Goal: Task Accomplishment & Management: Manage account settings

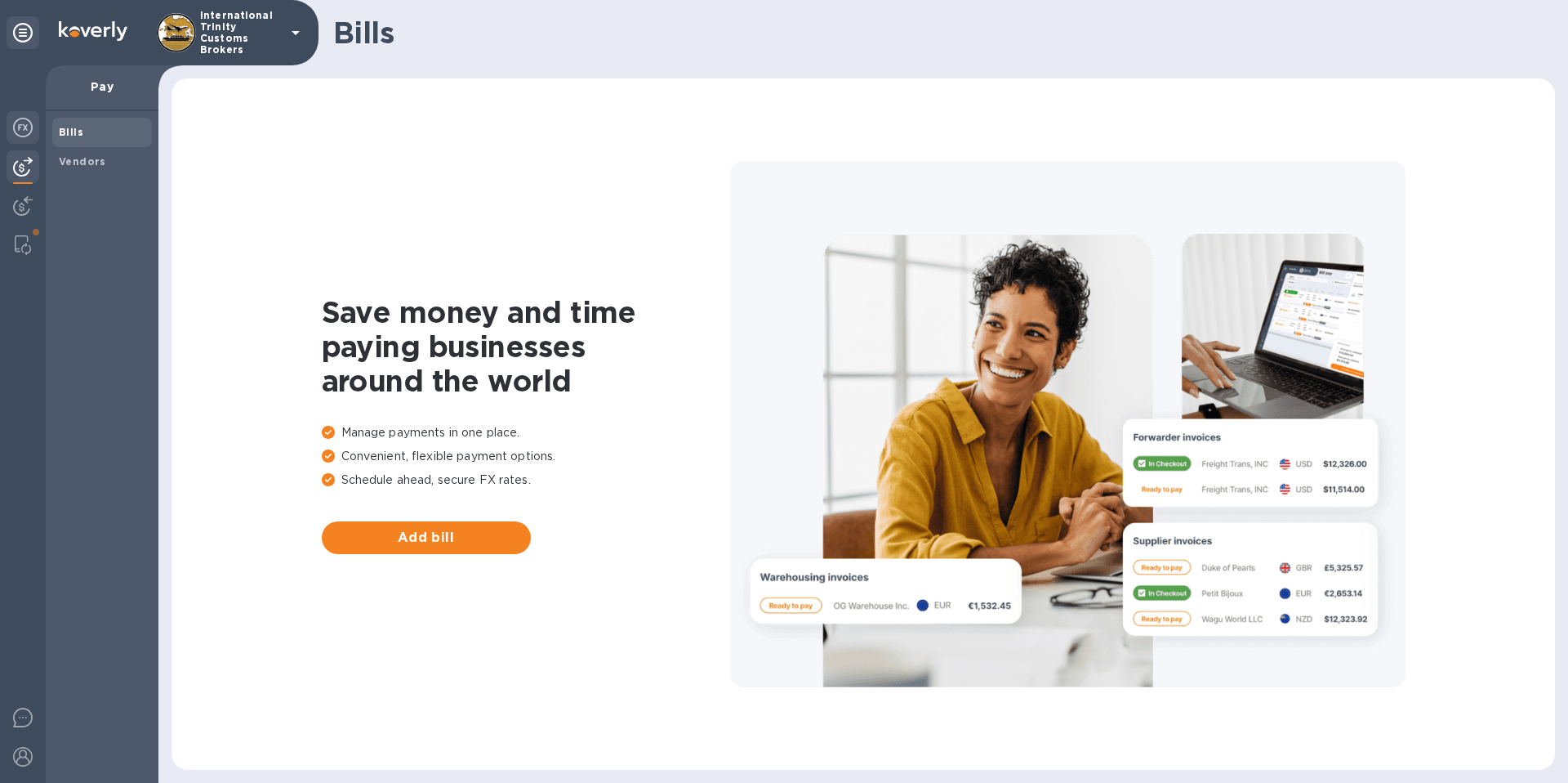
click at [30, 133] on img at bounding box center [22, 127] width 20 height 20
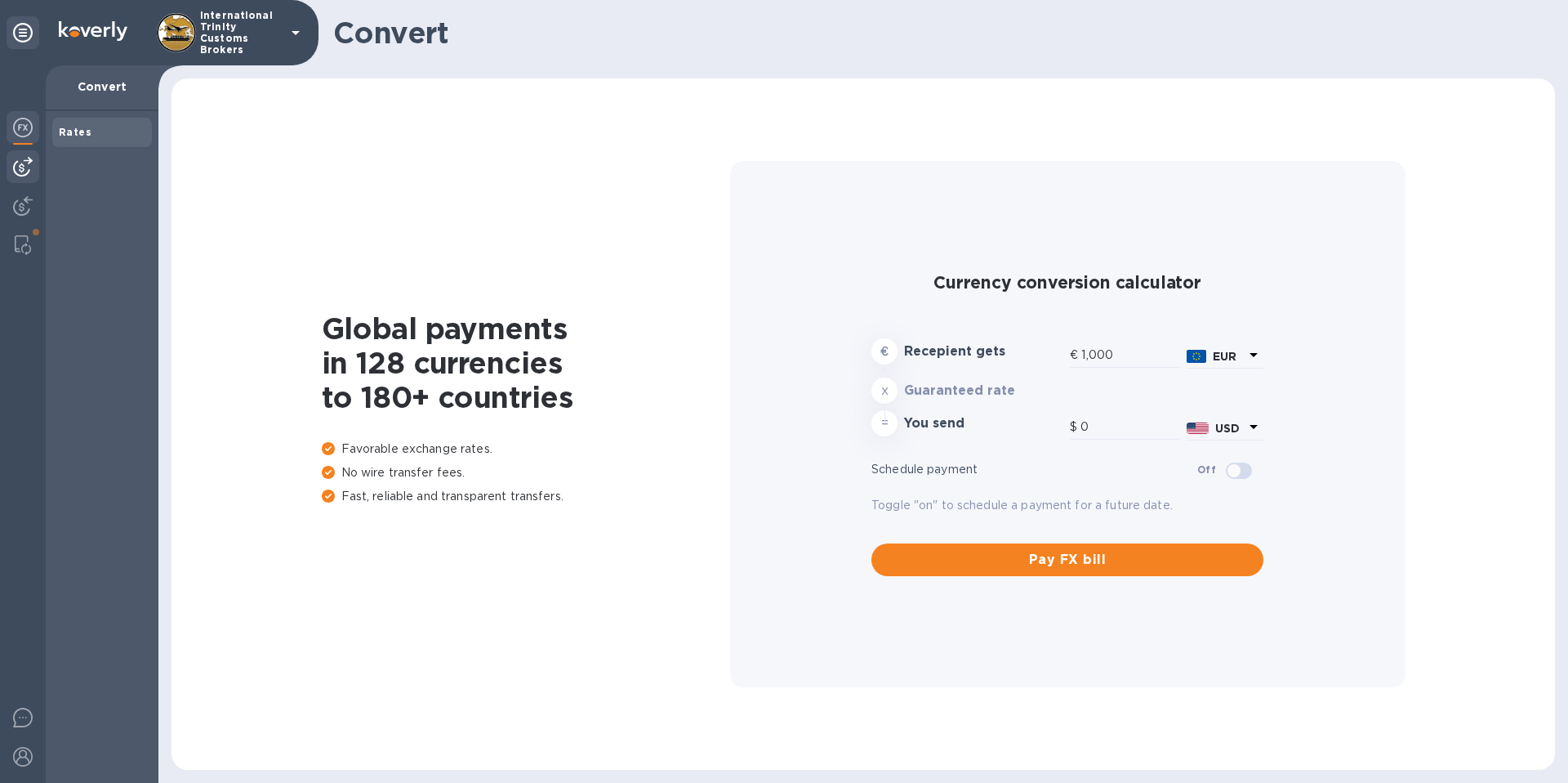
type input "1,170.13"
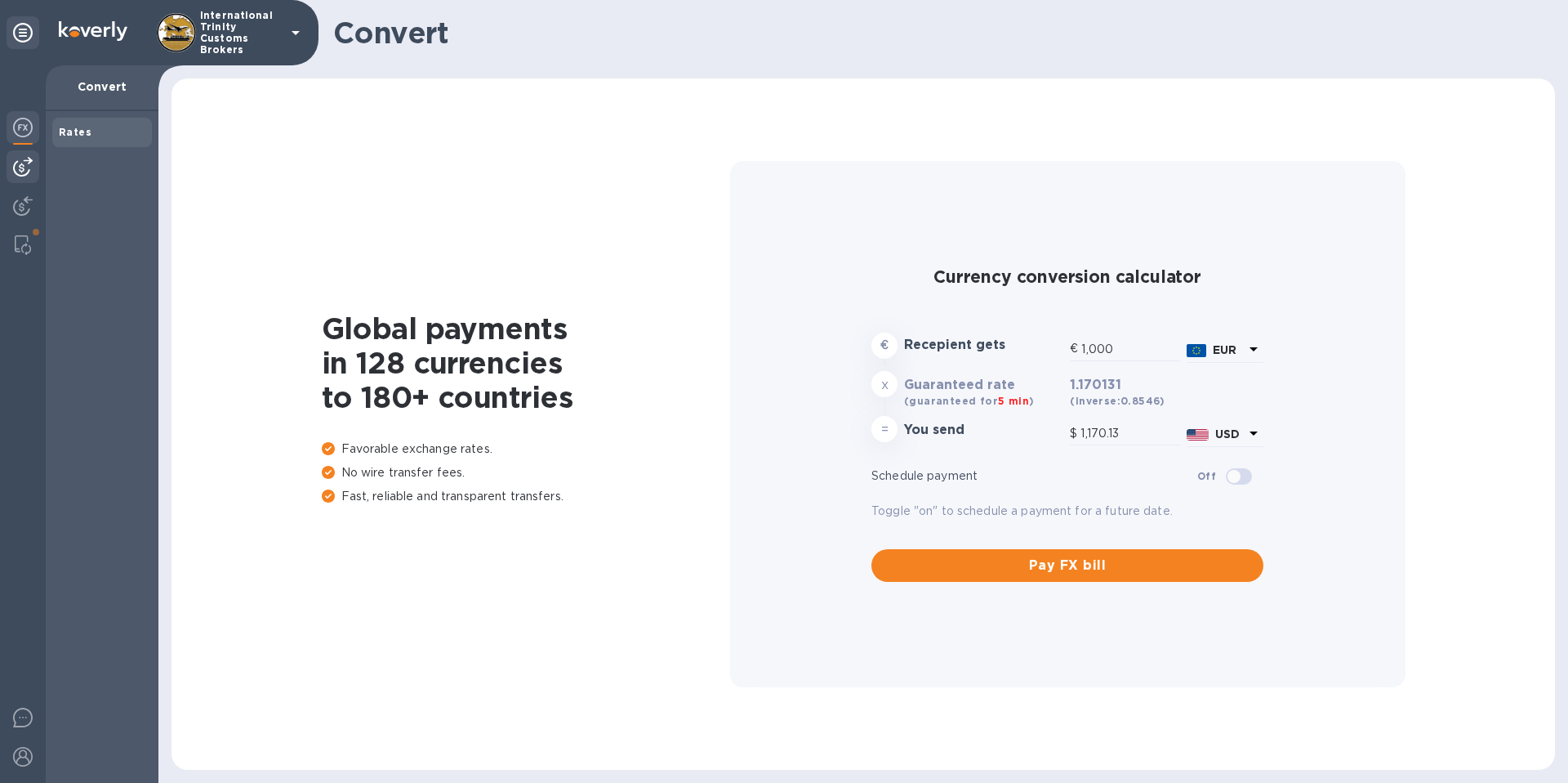
click at [35, 167] on div at bounding box center [23, 167] width 32 height 32
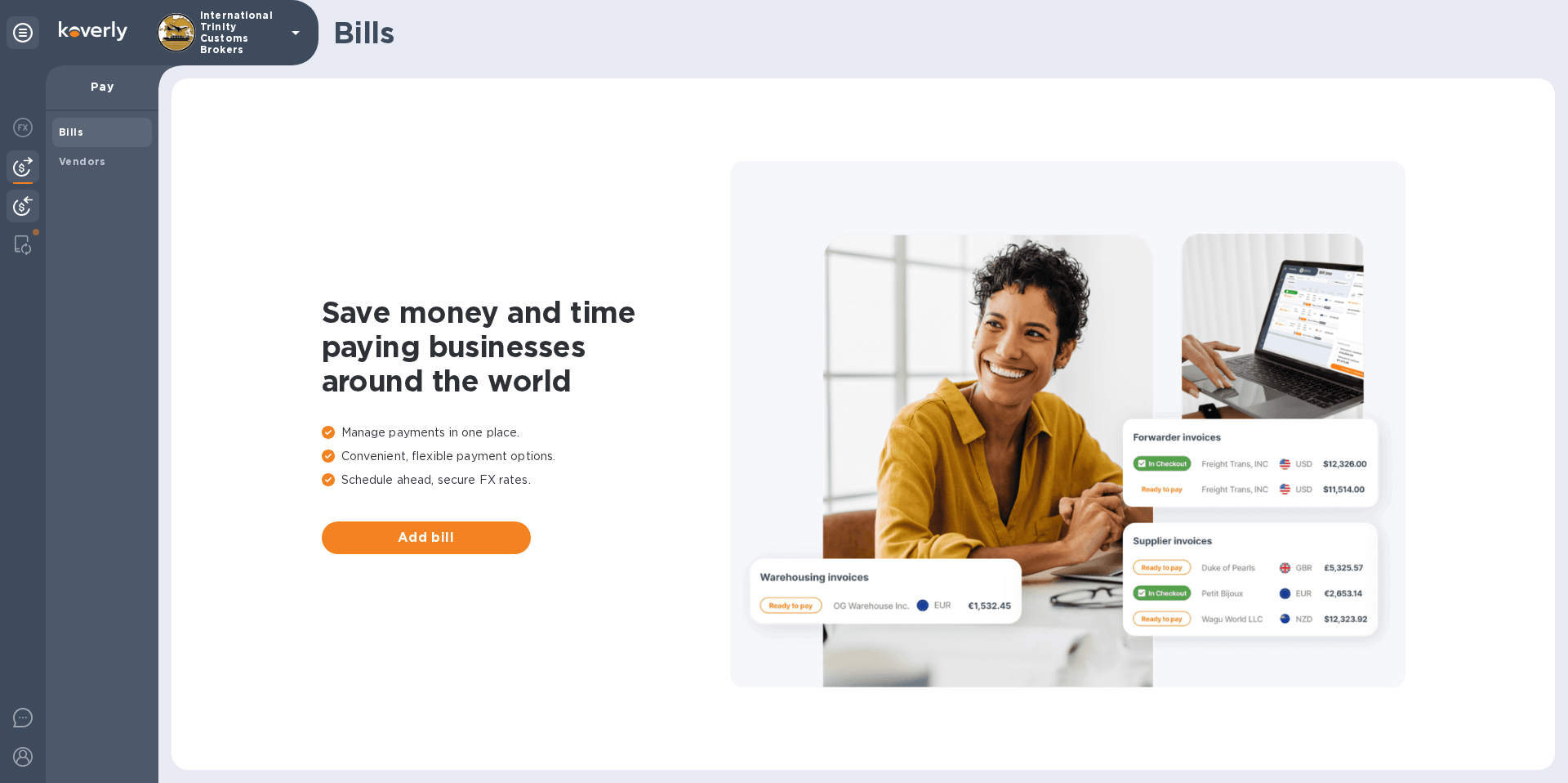
click at [32, 206] on div at bounding box center [23, 208] width 32 height 36
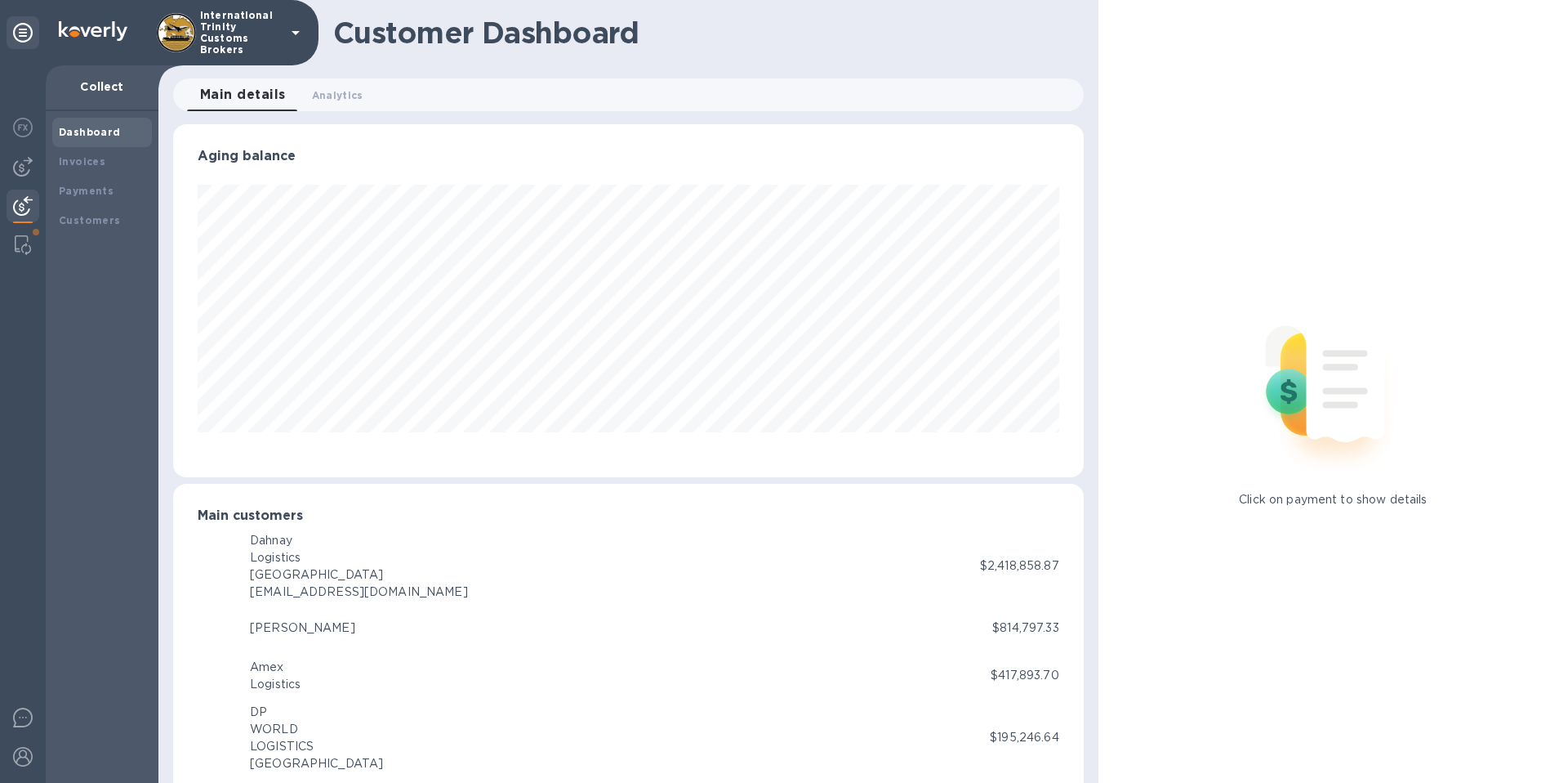
scroll to position [816565, 815720]
click at [27, 235] on img at bounding box center [22, 244] width 16 height 20
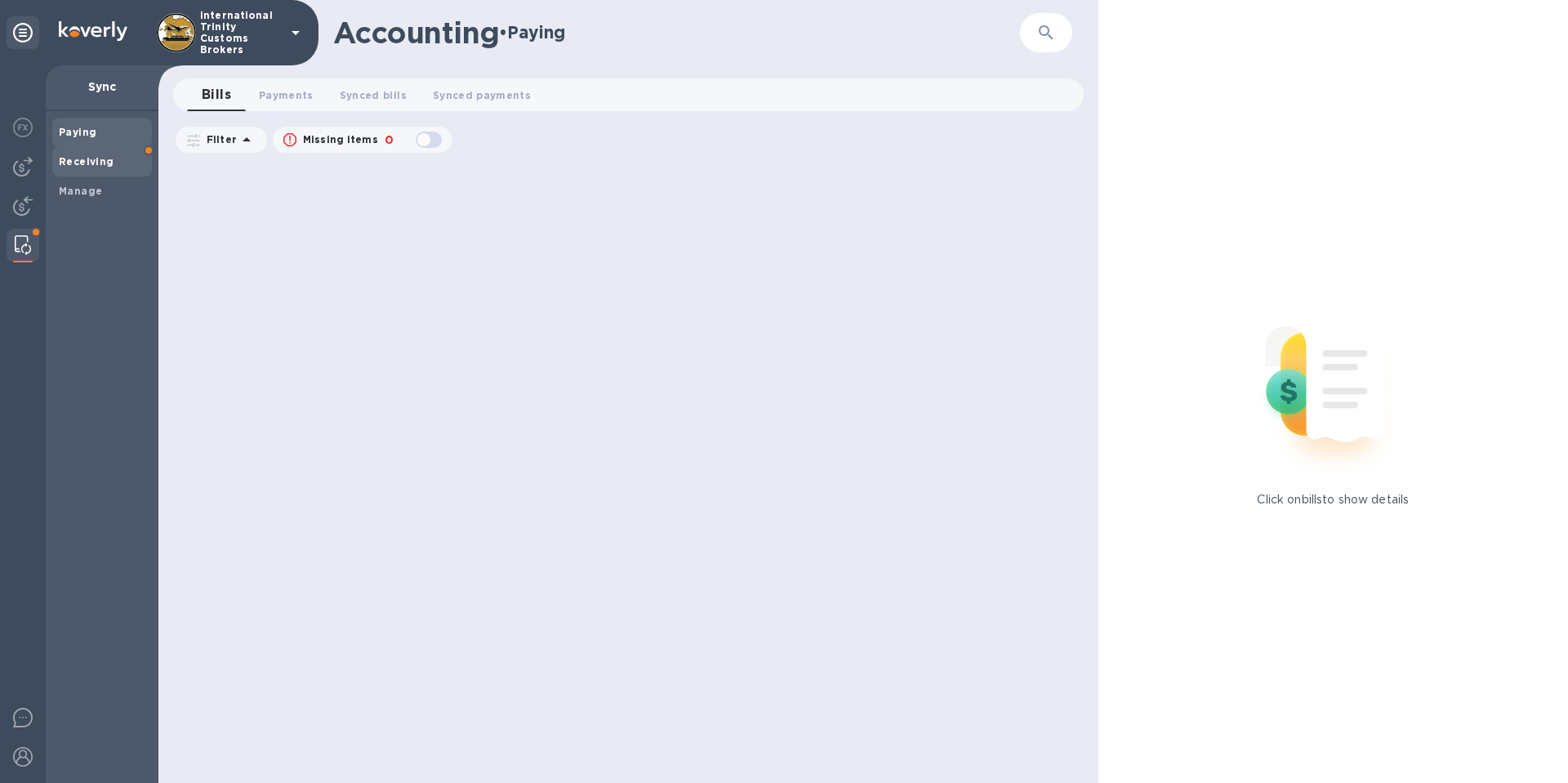
click at [102, 158] on b "Receiving" at bounding box center [86, 162] width 56 height 12
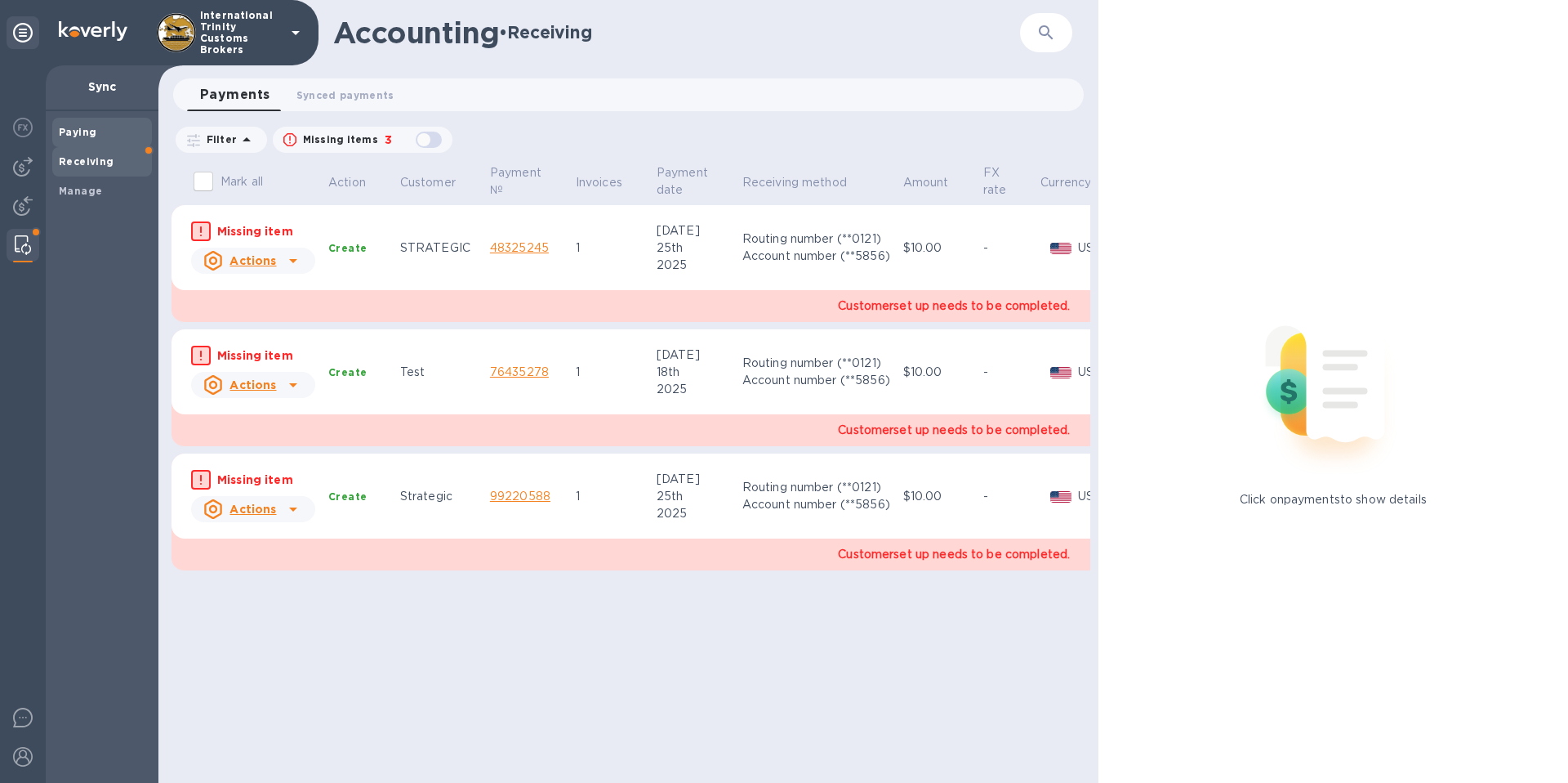
click at [82, 130] on b "Paying" at bounding box center [78, 132] width 38 height 12
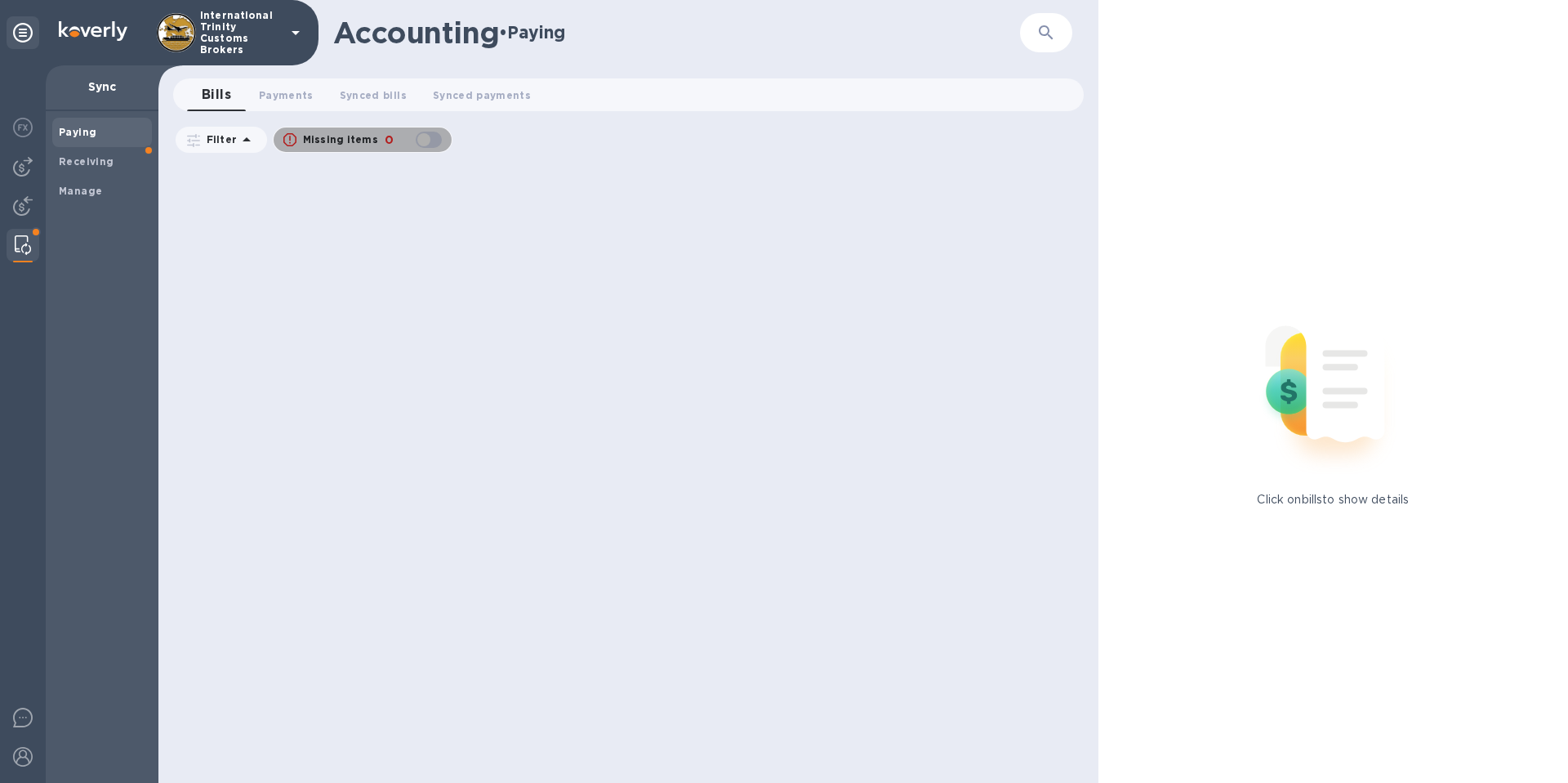
click at [367, 142] on p "Missing items" at bounding box center [341, 139] width 75 height 15
checkbox input "true"
click at [23, 755] on img at bounding box center [22, 756] width 20 height 20
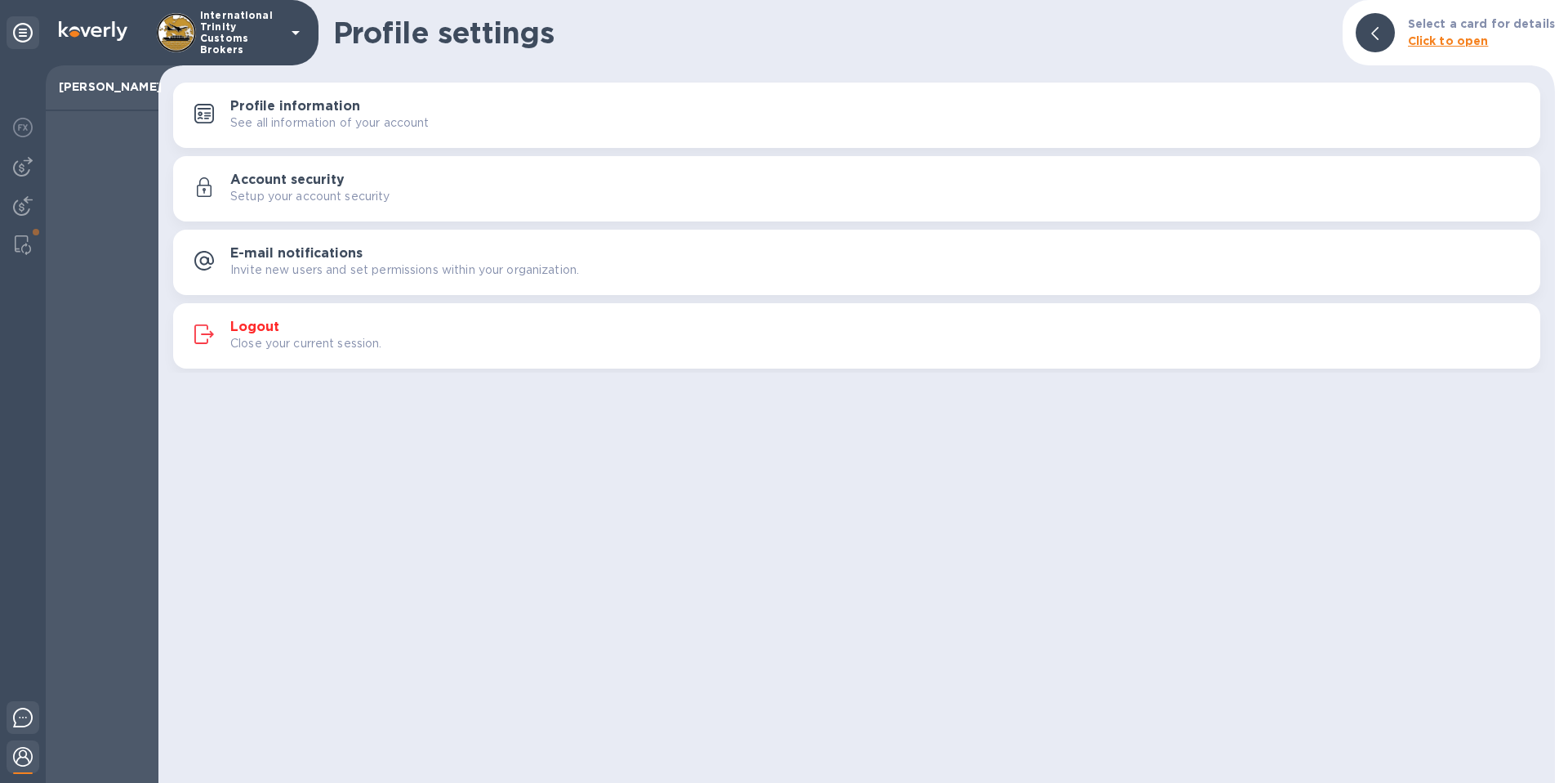
click at [27, 708] on img at bounding box center [22, 717] width 20 height 20
click at [20, 32] on icon at bounding box center [22, 32] width 20 height 20
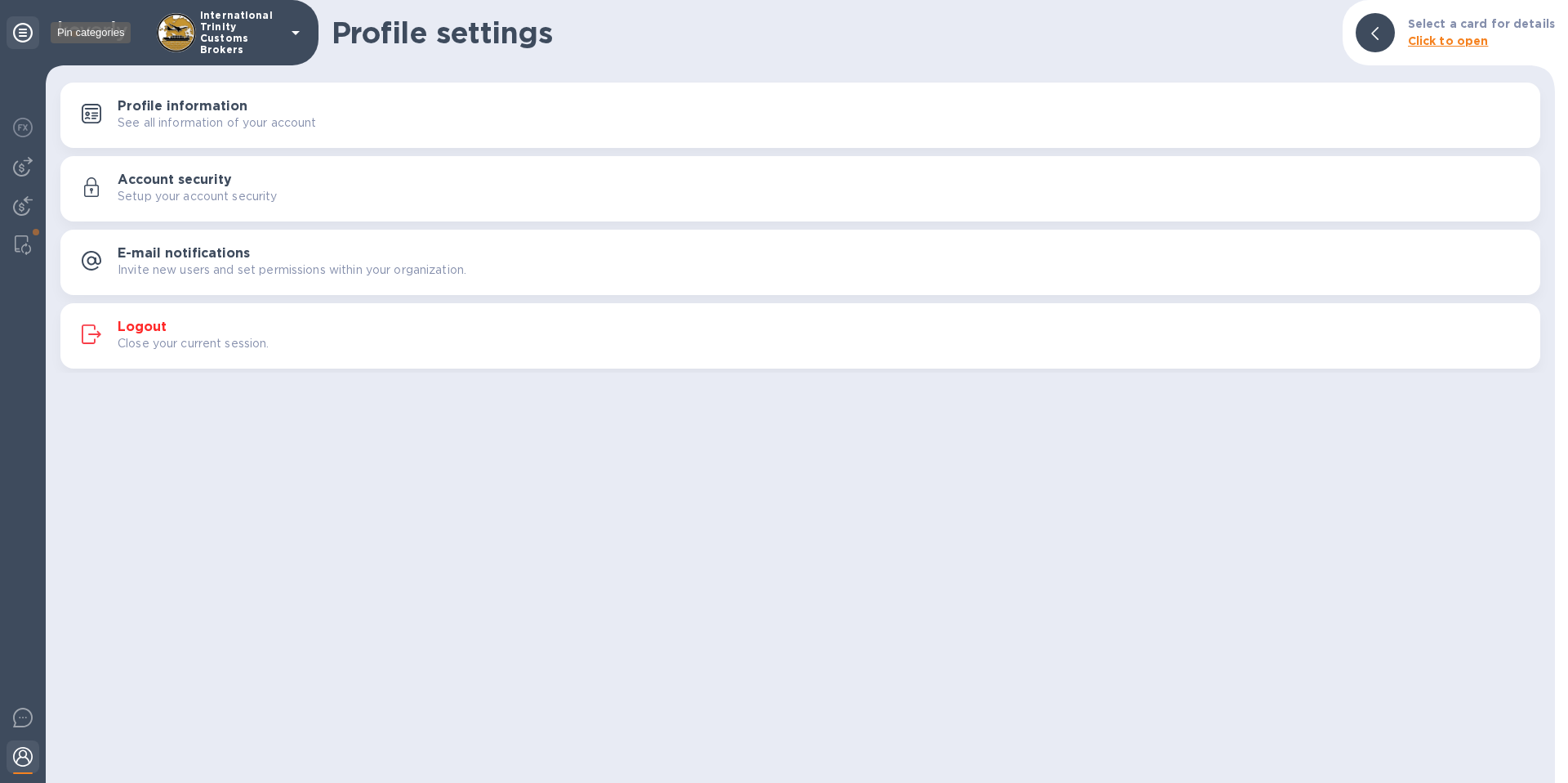
click at [20, 34] on icon at bounding box center [22, 32] width 20 height 20
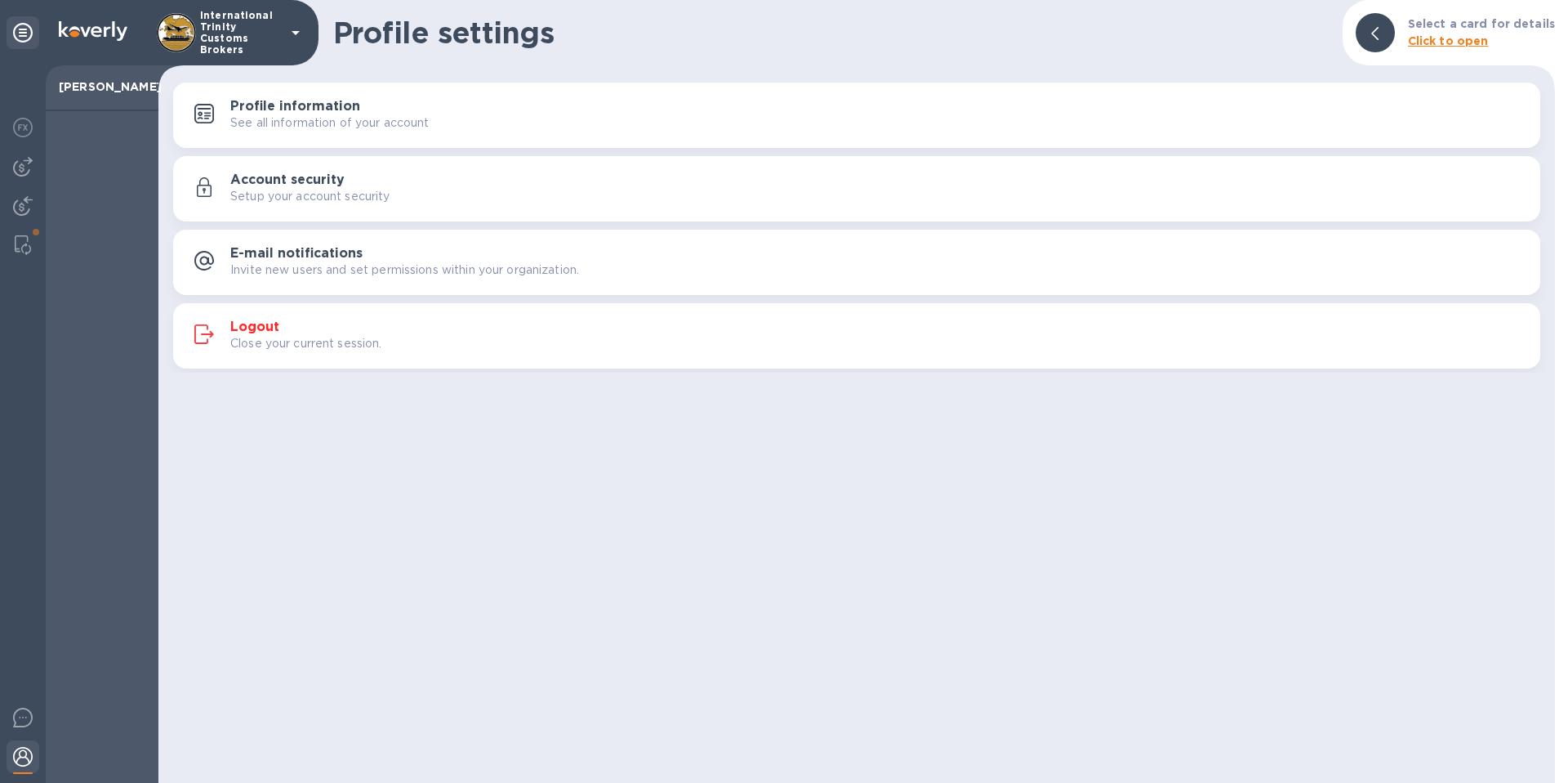
click at [298, 35] on icon at bounding box center [295, 32] width 20 height 20
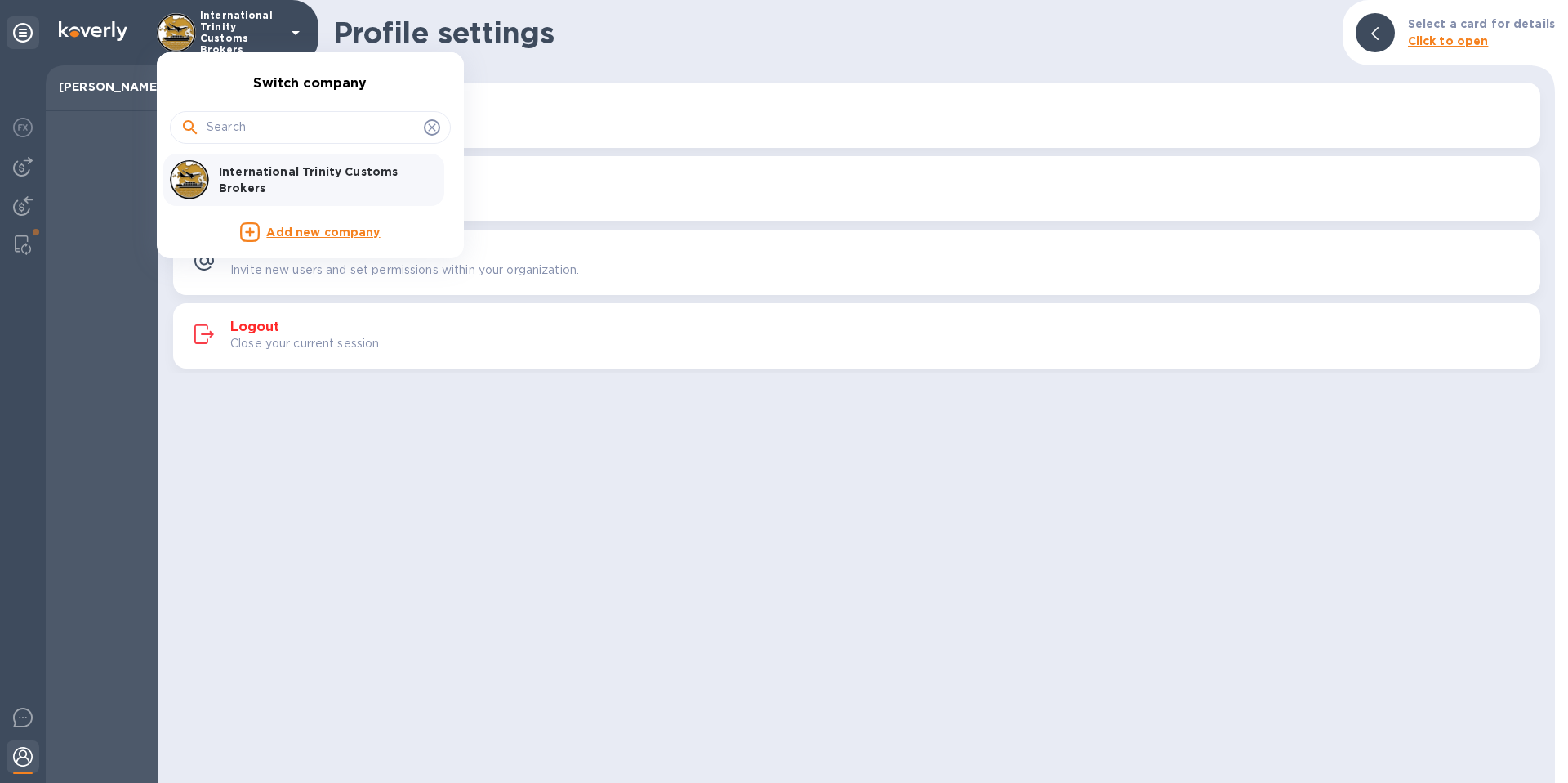
click at [92, 221] on div at bounding box center [784, 392] width 1568 height 783
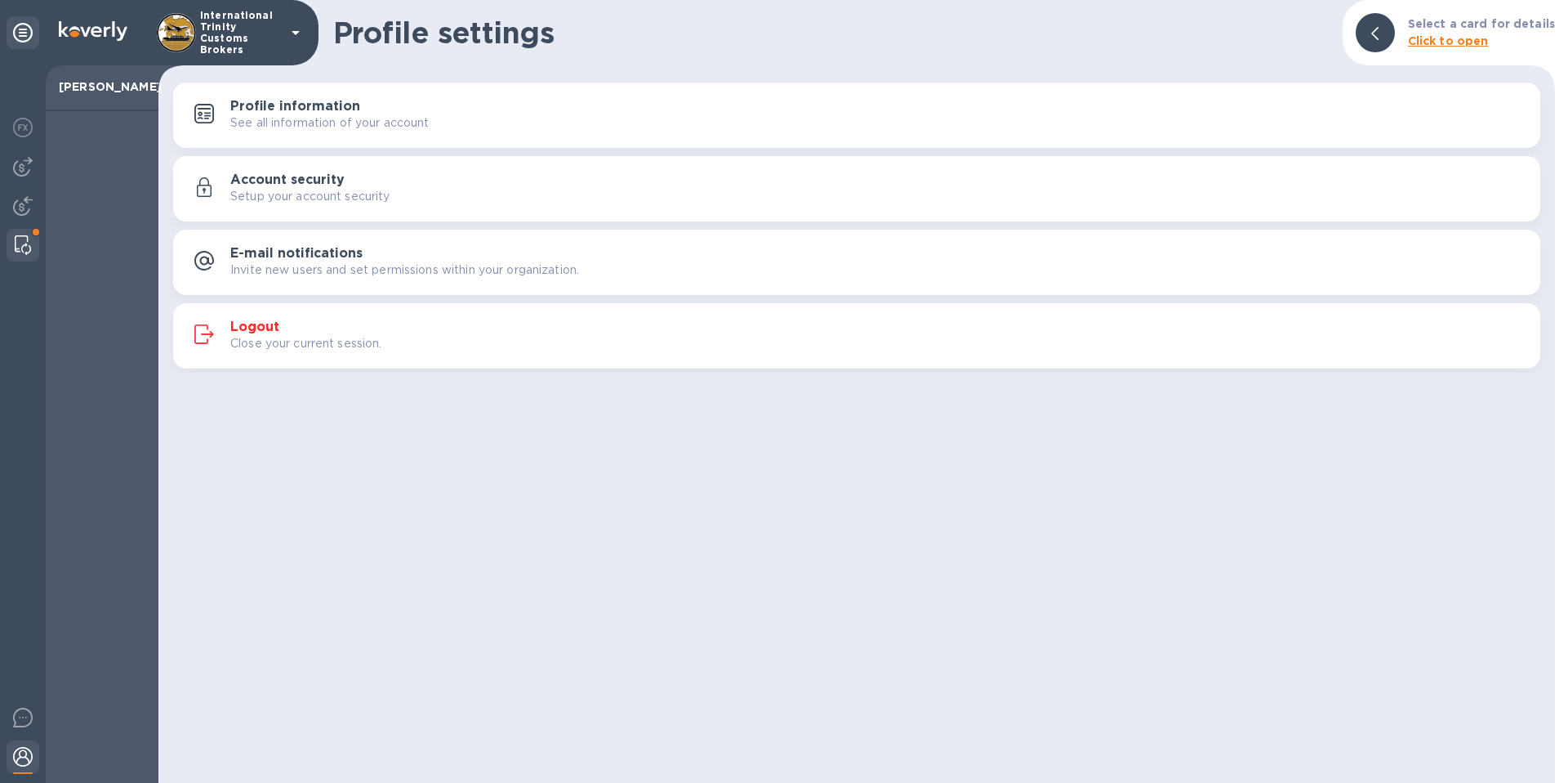
click at [27, 244] on img at bounding box center [22, 244] width 16 height 20
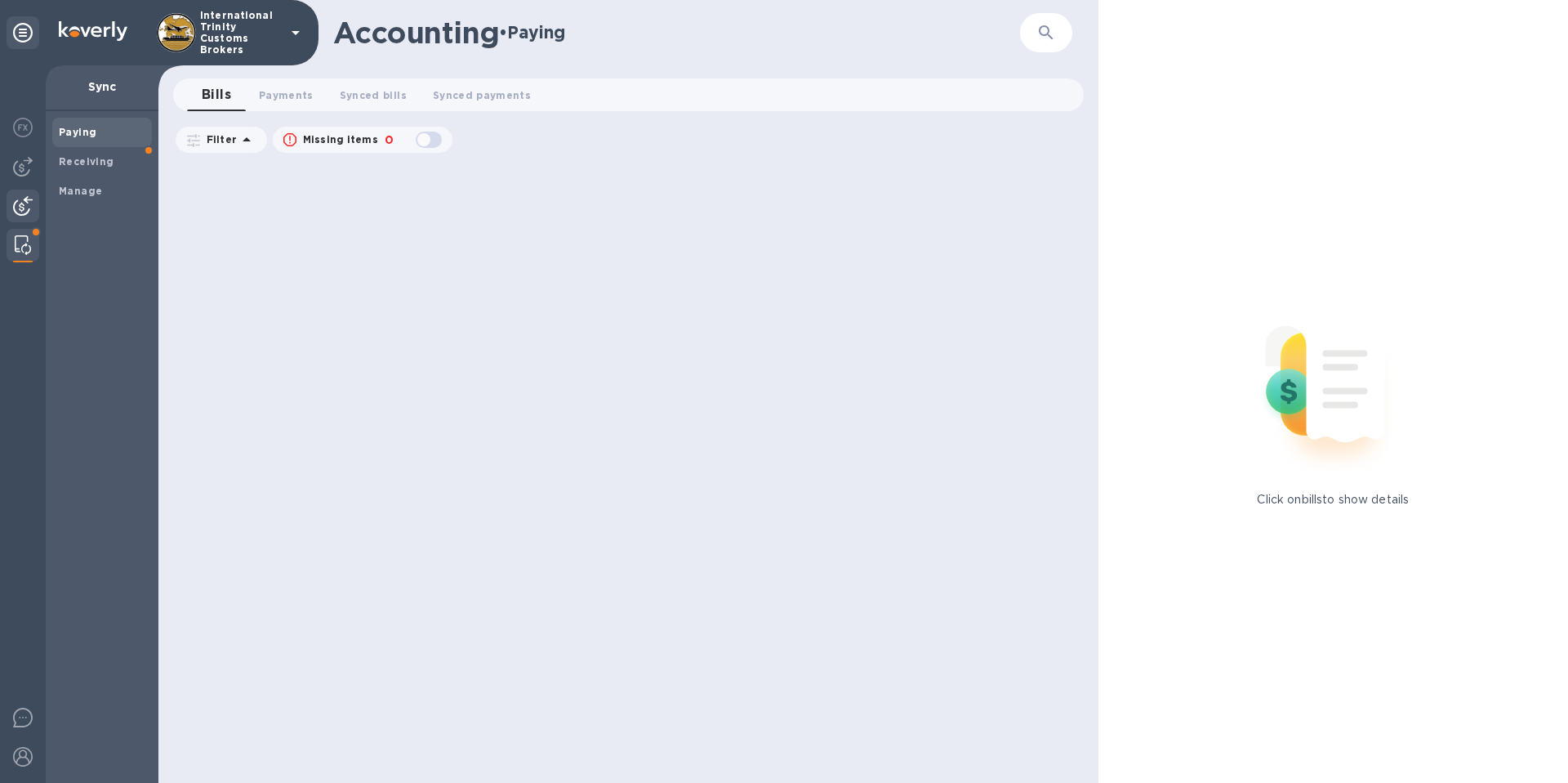
click at [25, 206] on img at bounding box center [22, 205] width 20 height 20
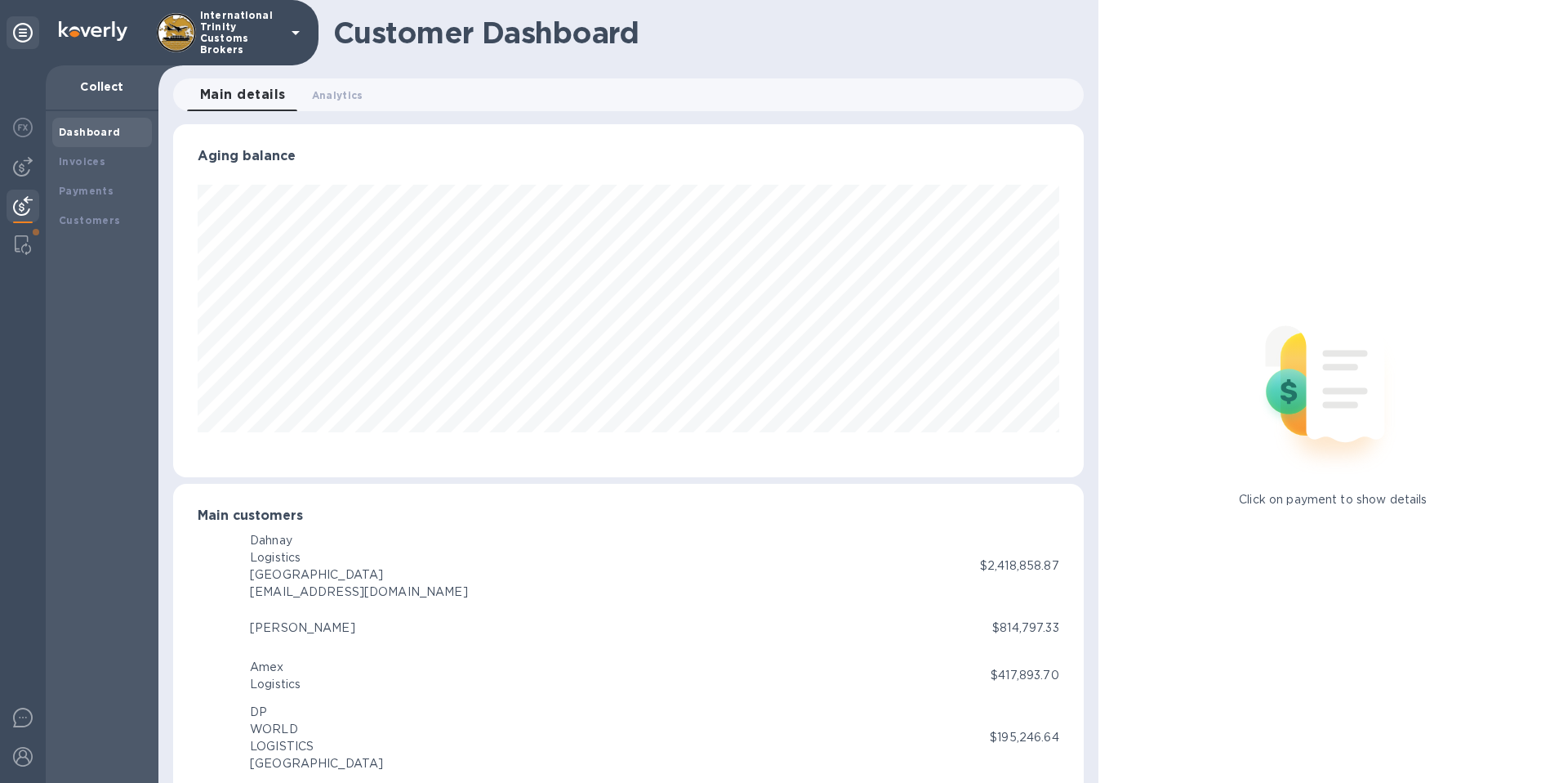
scroll to position [816565, 815720]
click at [27, 167] on img at bounding box center [22, 166] width 20 height 20
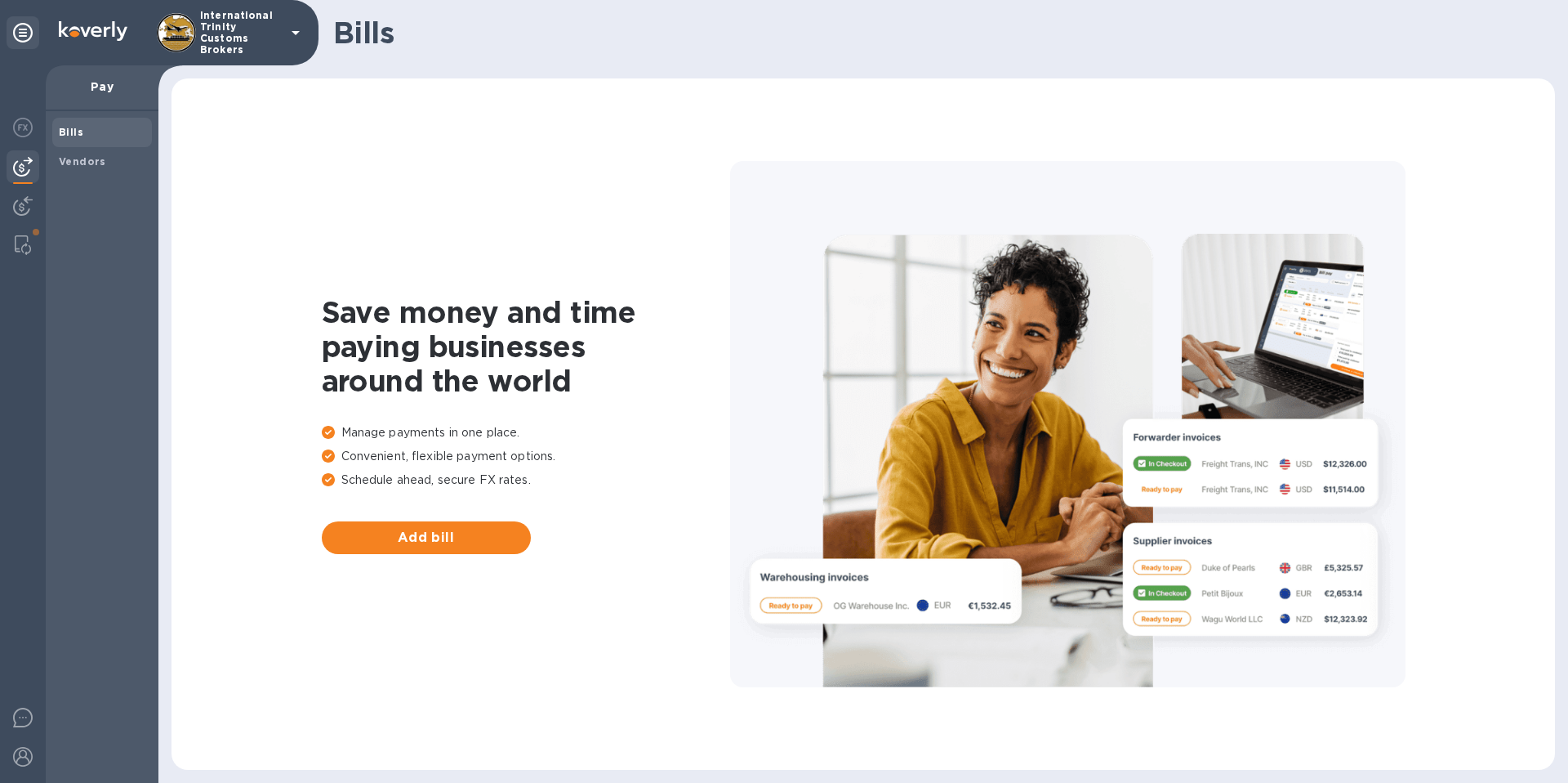
click at [116, 83] on p "Pay" at bounding box center [102, 86] width 86 height 16
click at [21, 121] on img at bounding box center [22, 127] width 20 height 20
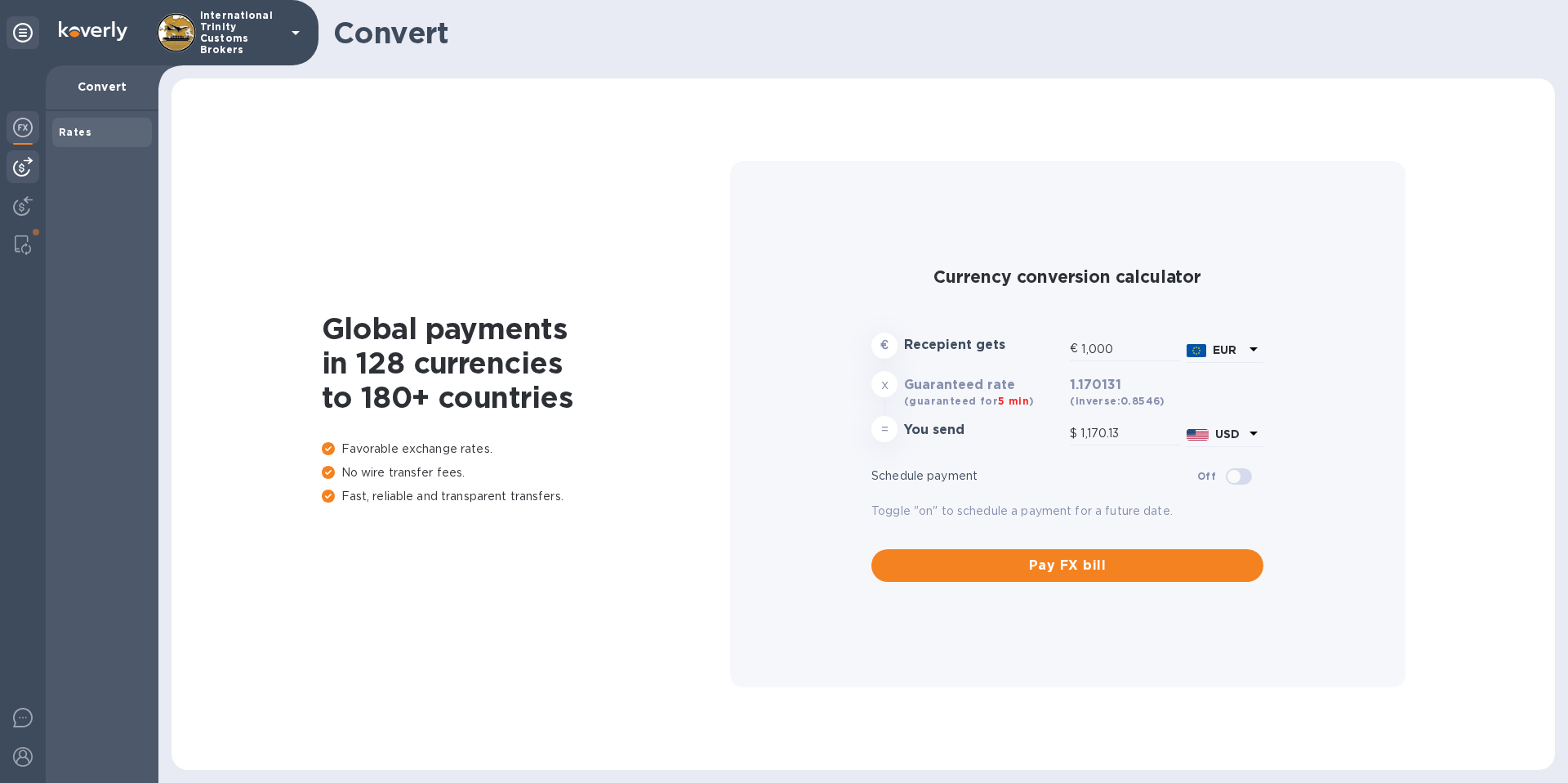
click at [27, 162] on img at bounding box center [22, 166] width 20 height 20
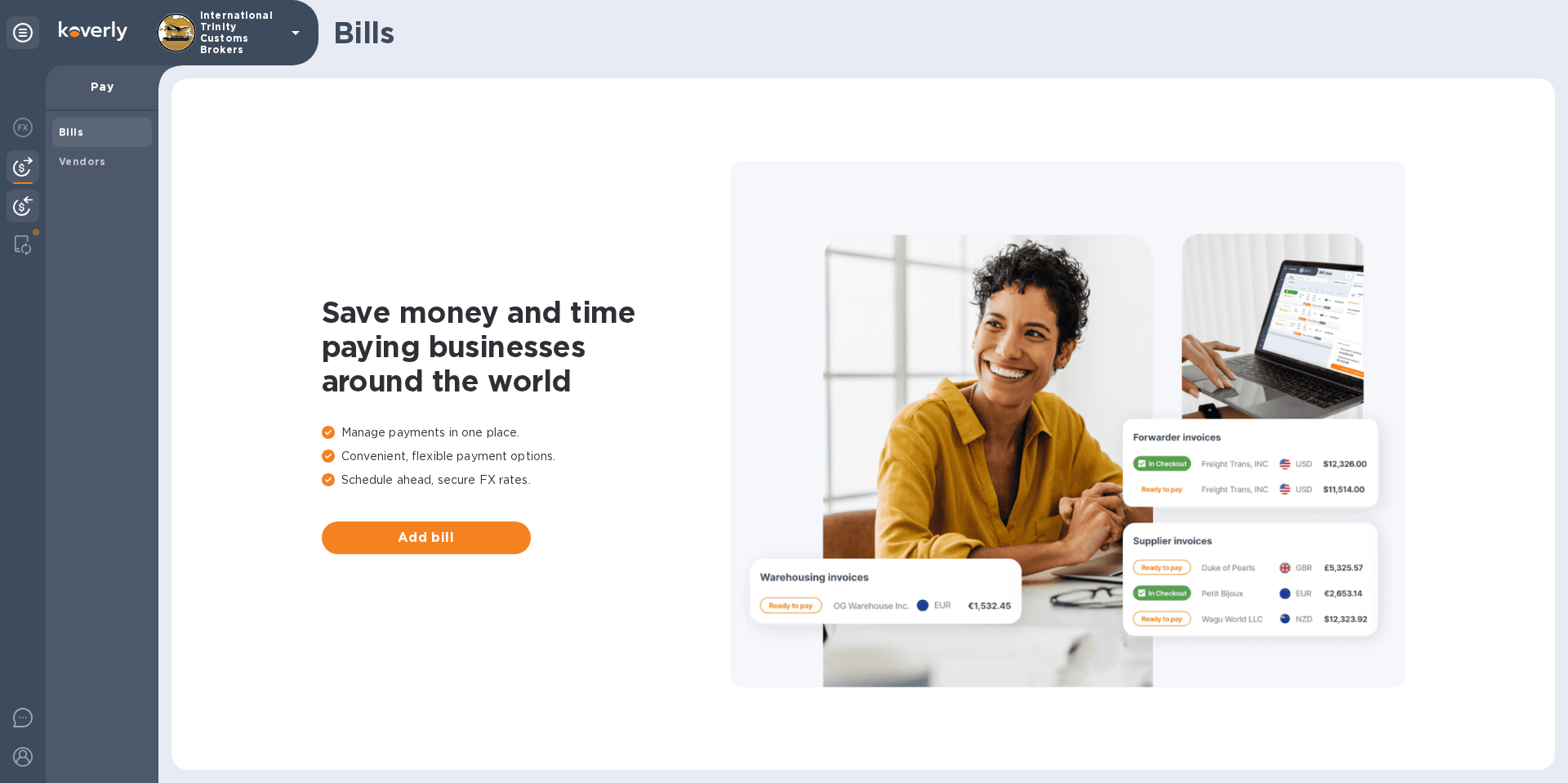
click at [31, 206] on img at bounding box center [22, 205] width 20 height 20
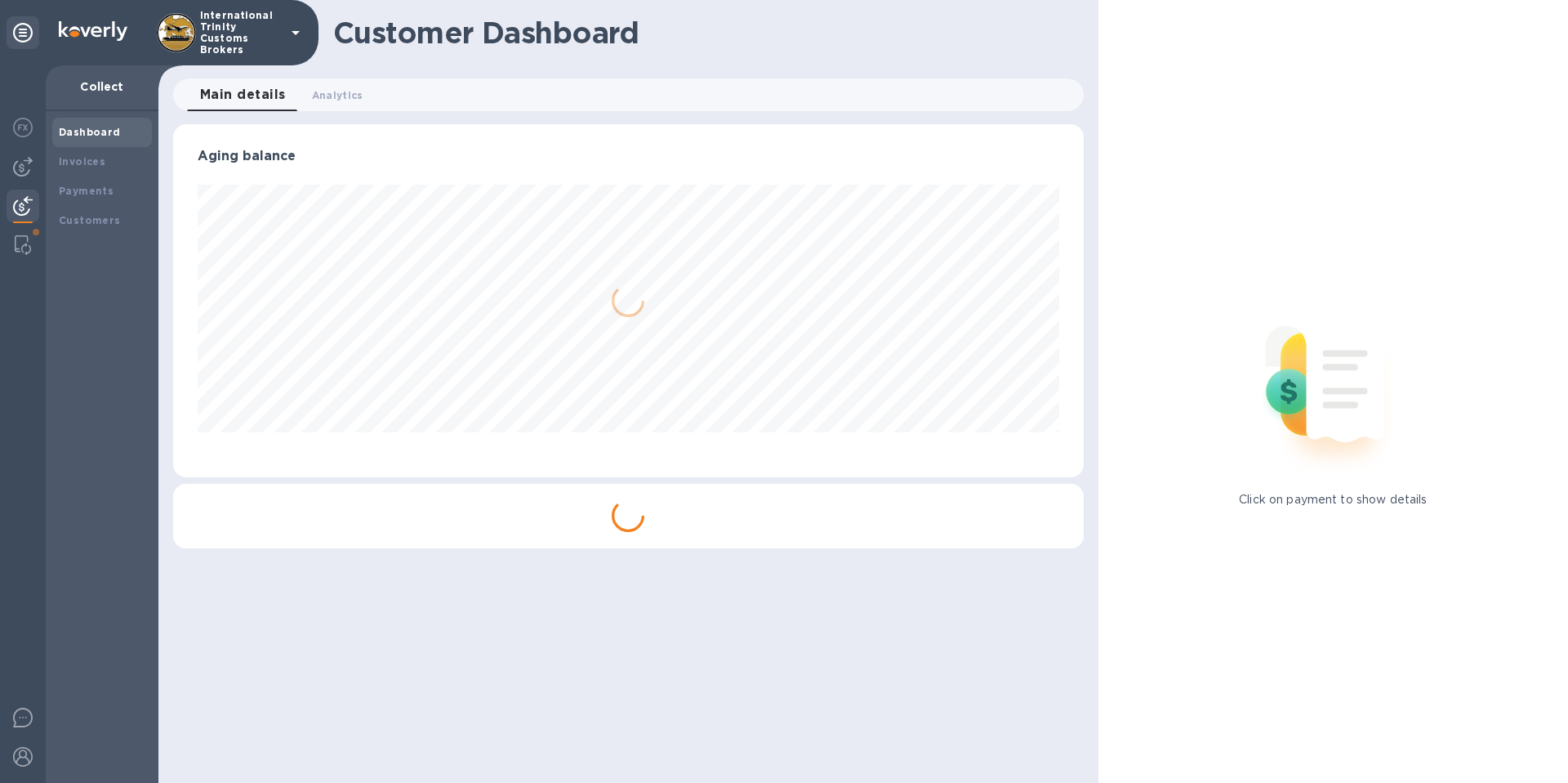
scroll to position [816565, 815720]
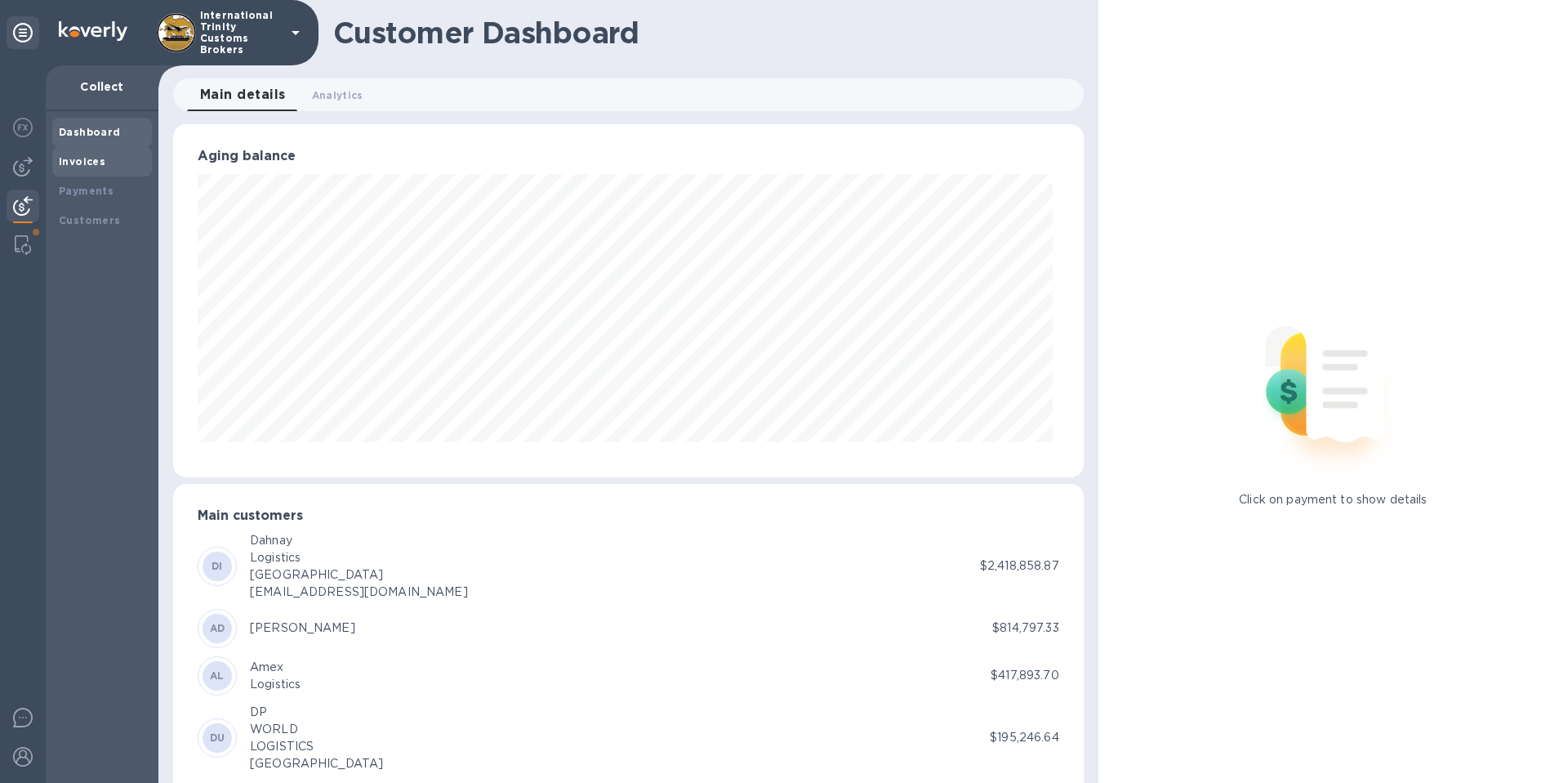
click at [97, 164] on b "Invoices" at bounding box center [82, 162] width 46 height 12
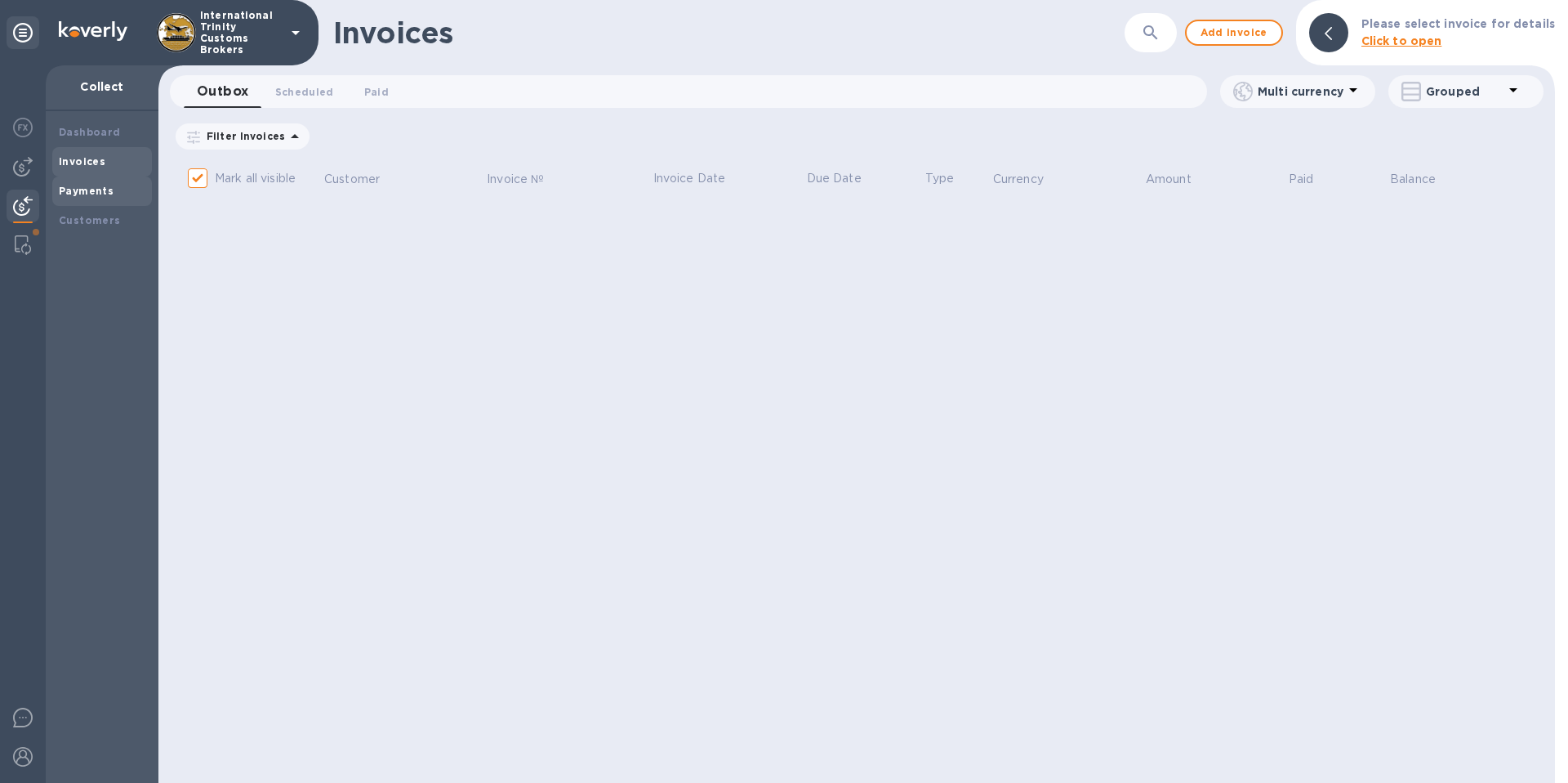
click at [97, 191] on b "Payments" at bounding box center [86, 191] width 55 height 12
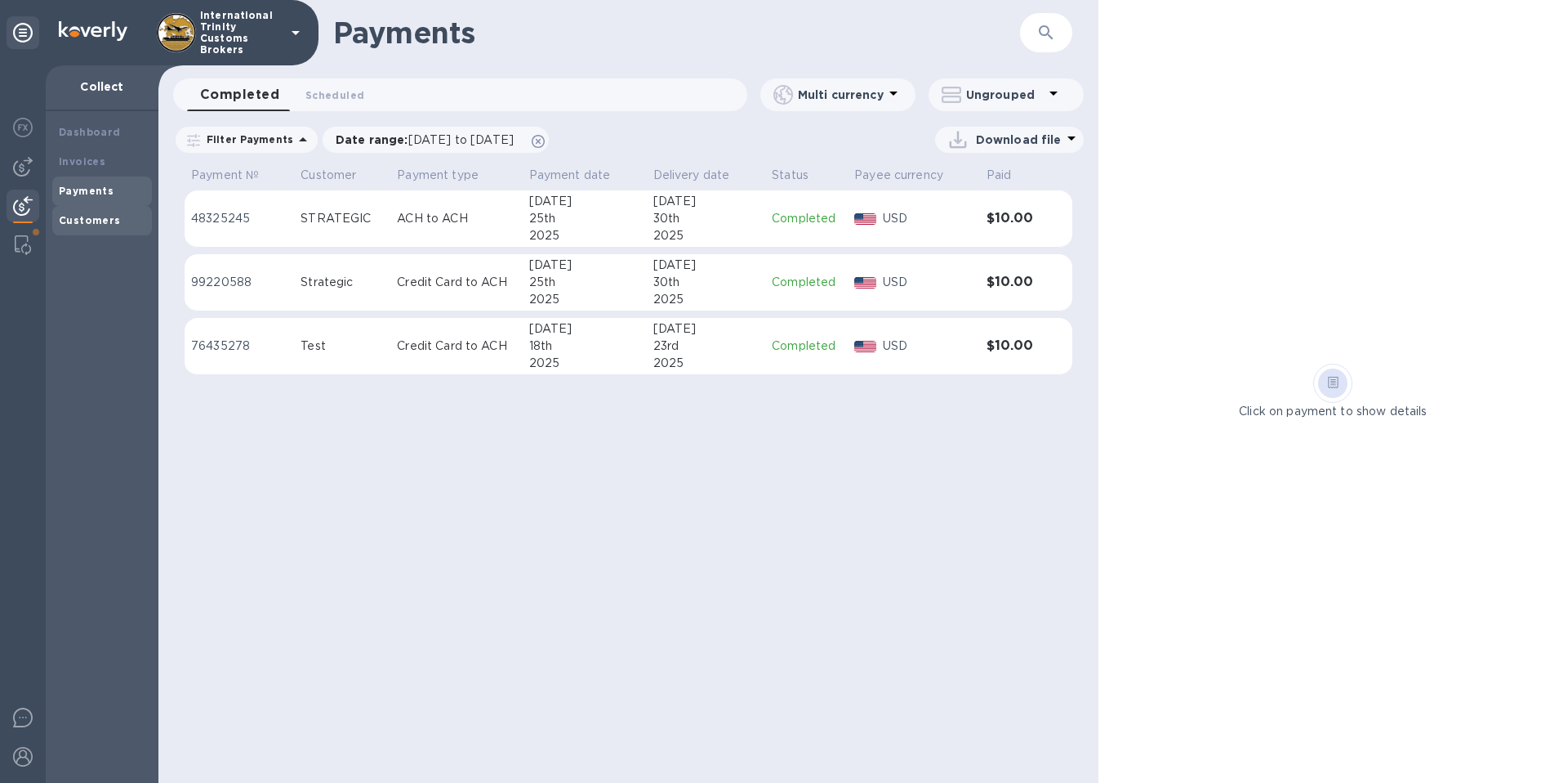
click at [102, 217] on b "Customers" at bounding box center [90, 220] width 62 height 12
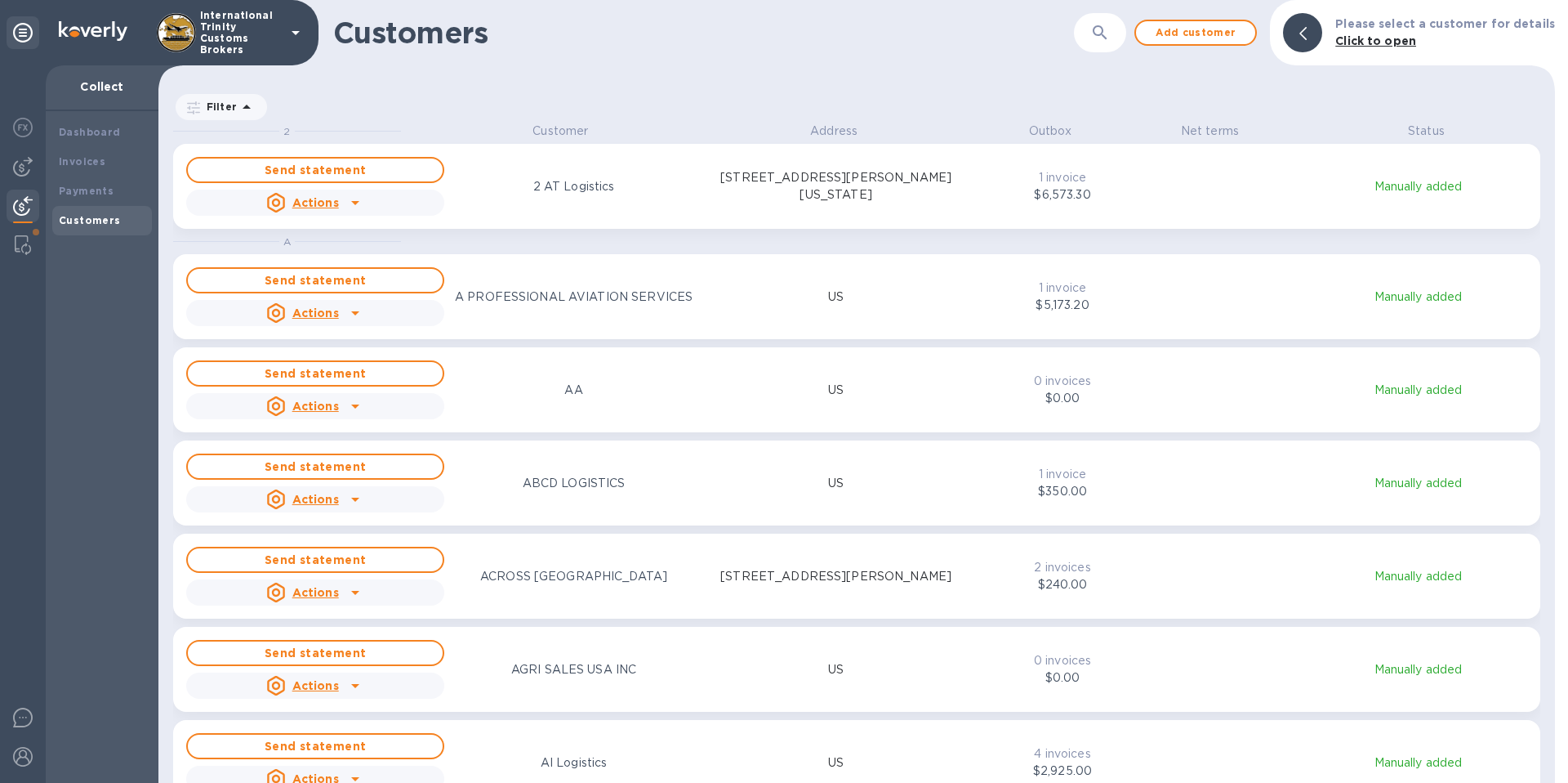
scroll to position [648, 1390]
click at [99, 187] on b "Payments" at bounding box center [86, 191] width 55 height 12
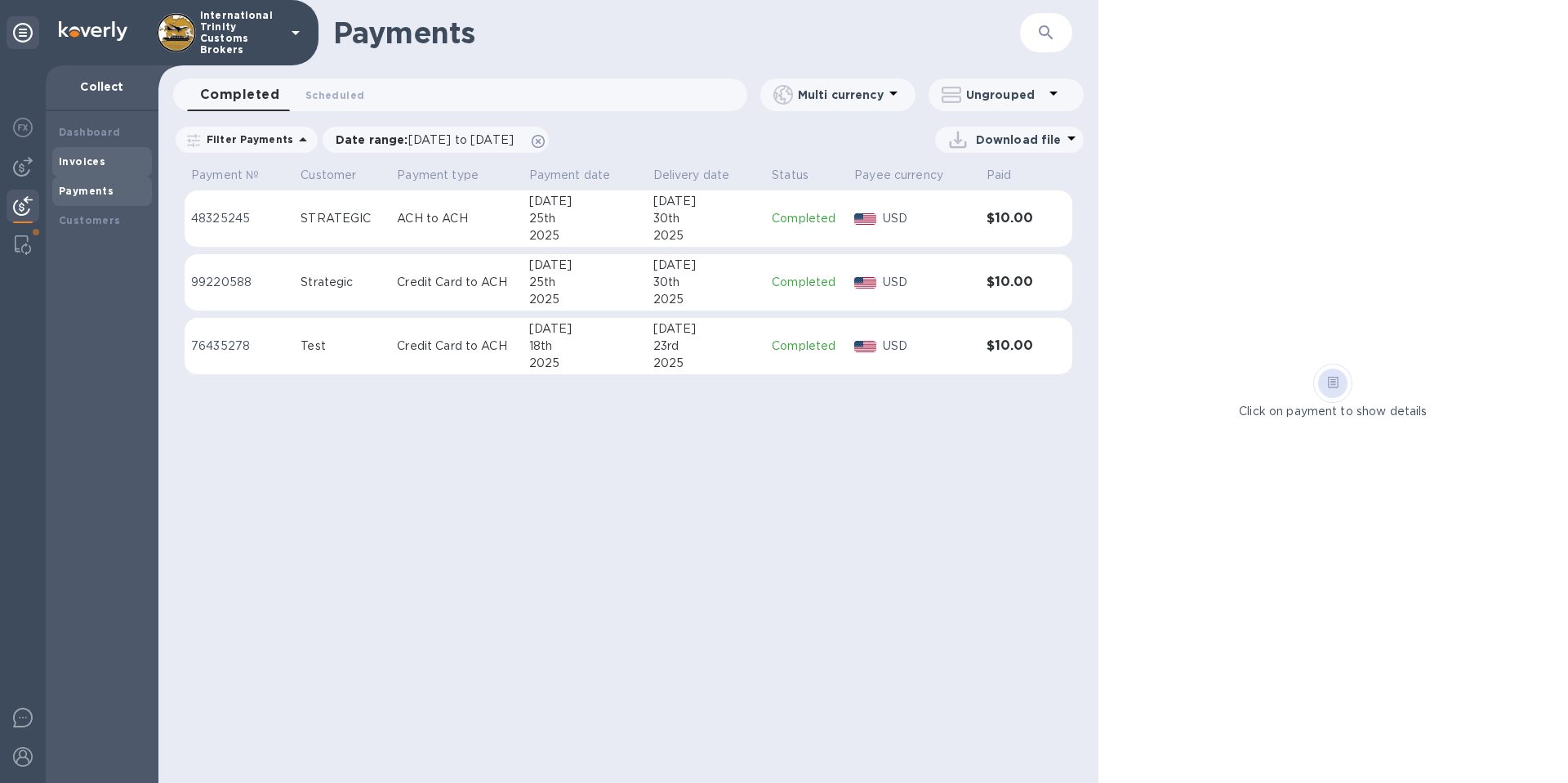
click at [99, 162] on b "Invoices" at bounding box center [82, 162] width 46 height 12
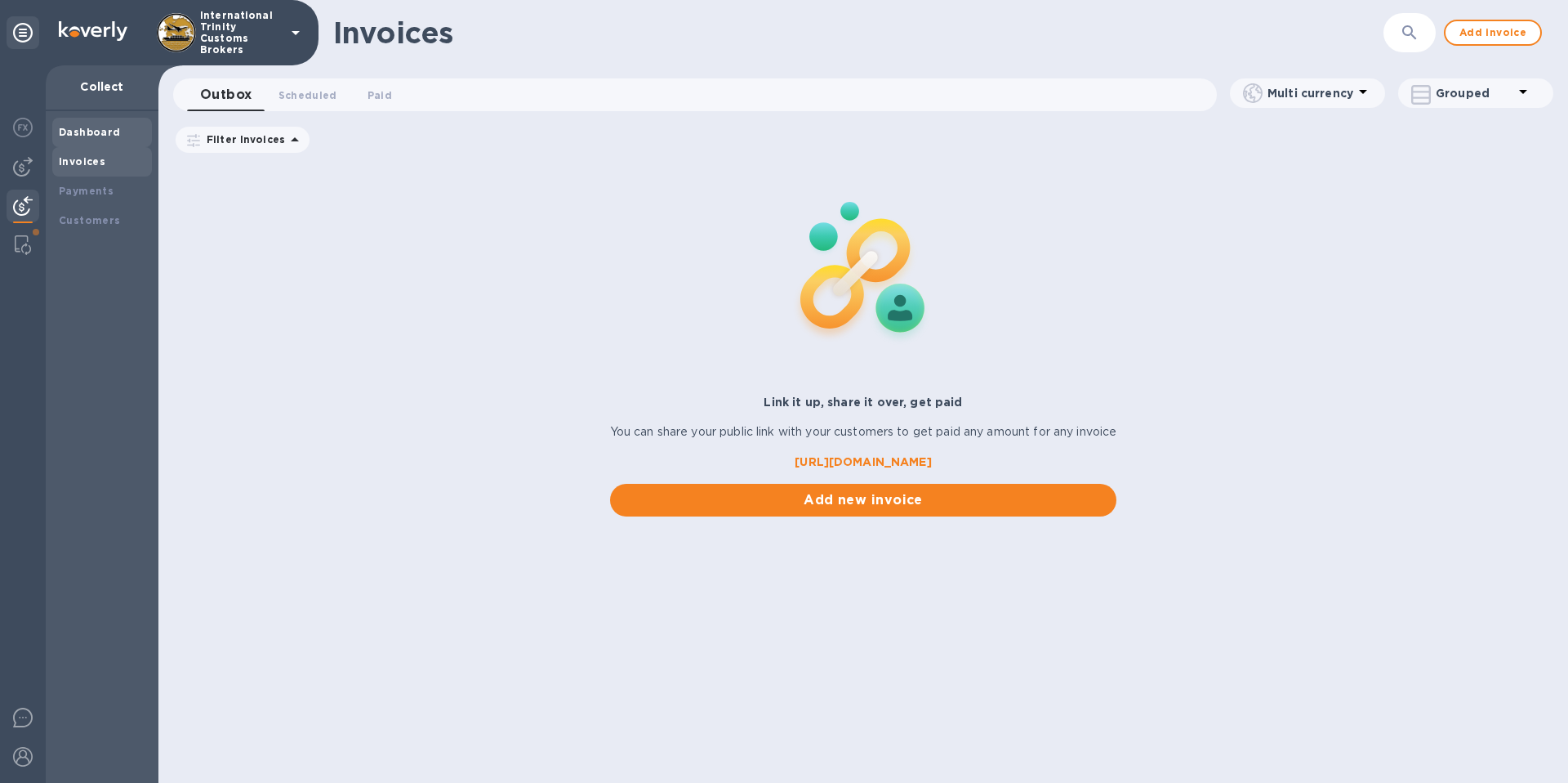
click at [108, 137] on b "Dashboard" at bounding box center [90, 132] width 62 height 12
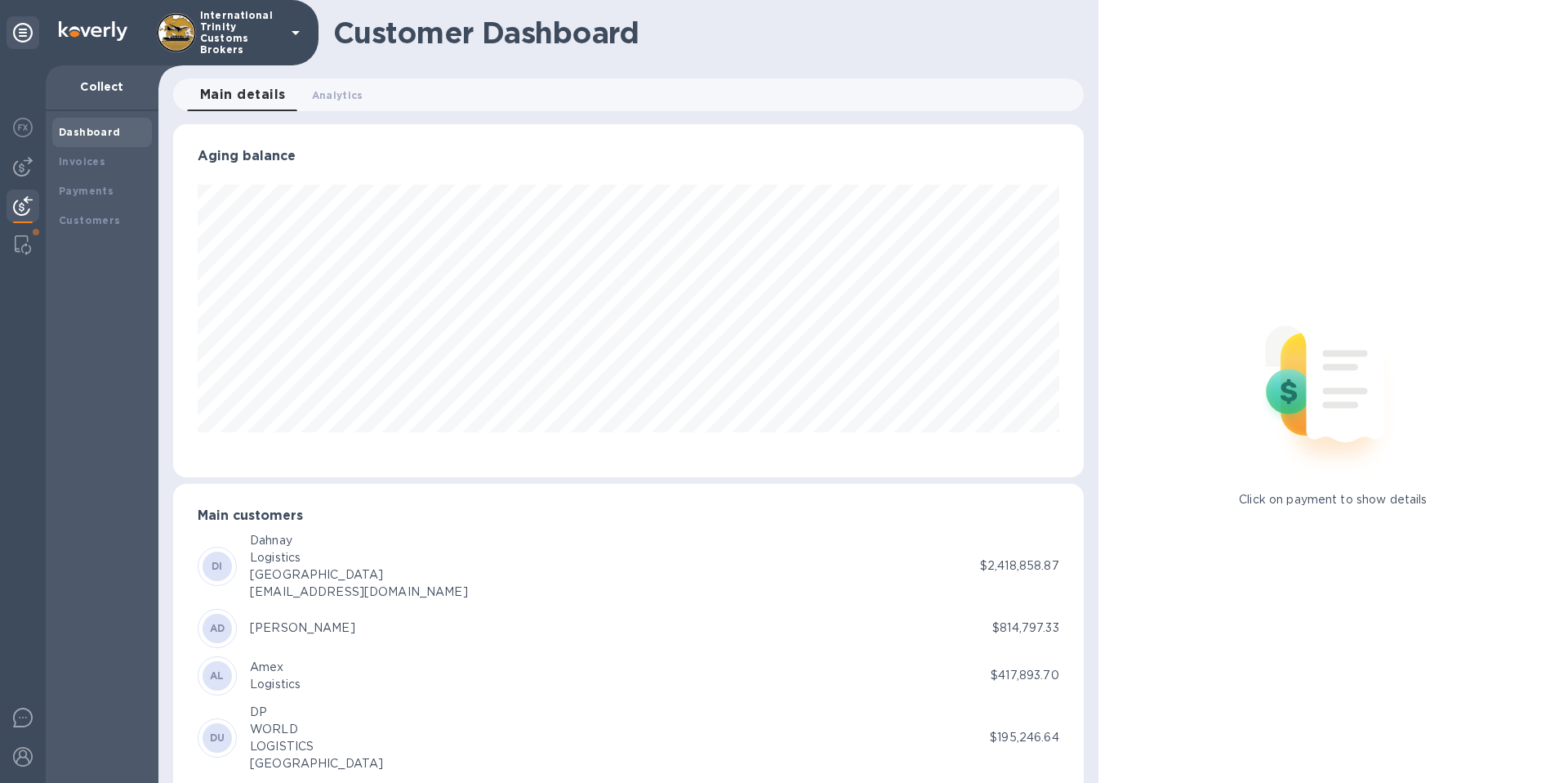
scroll to position [816565, 815720]
click at [108, 92] on p "Collect" at bounding box center [102, 86] width 86 height 16
click at [38, 131] on div at bounding box center [23, 129] width 32 height 36
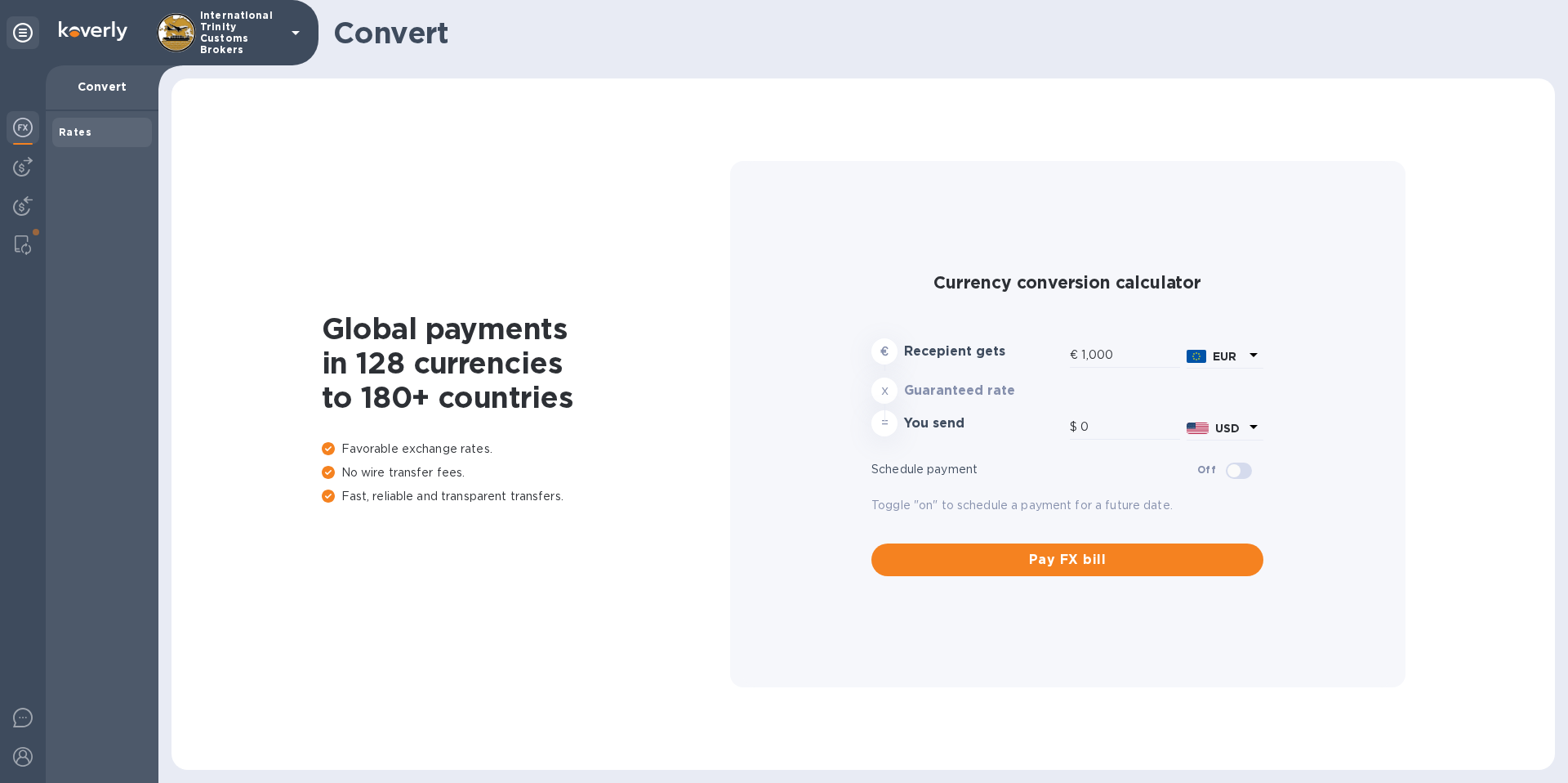
type input "1,170.13"
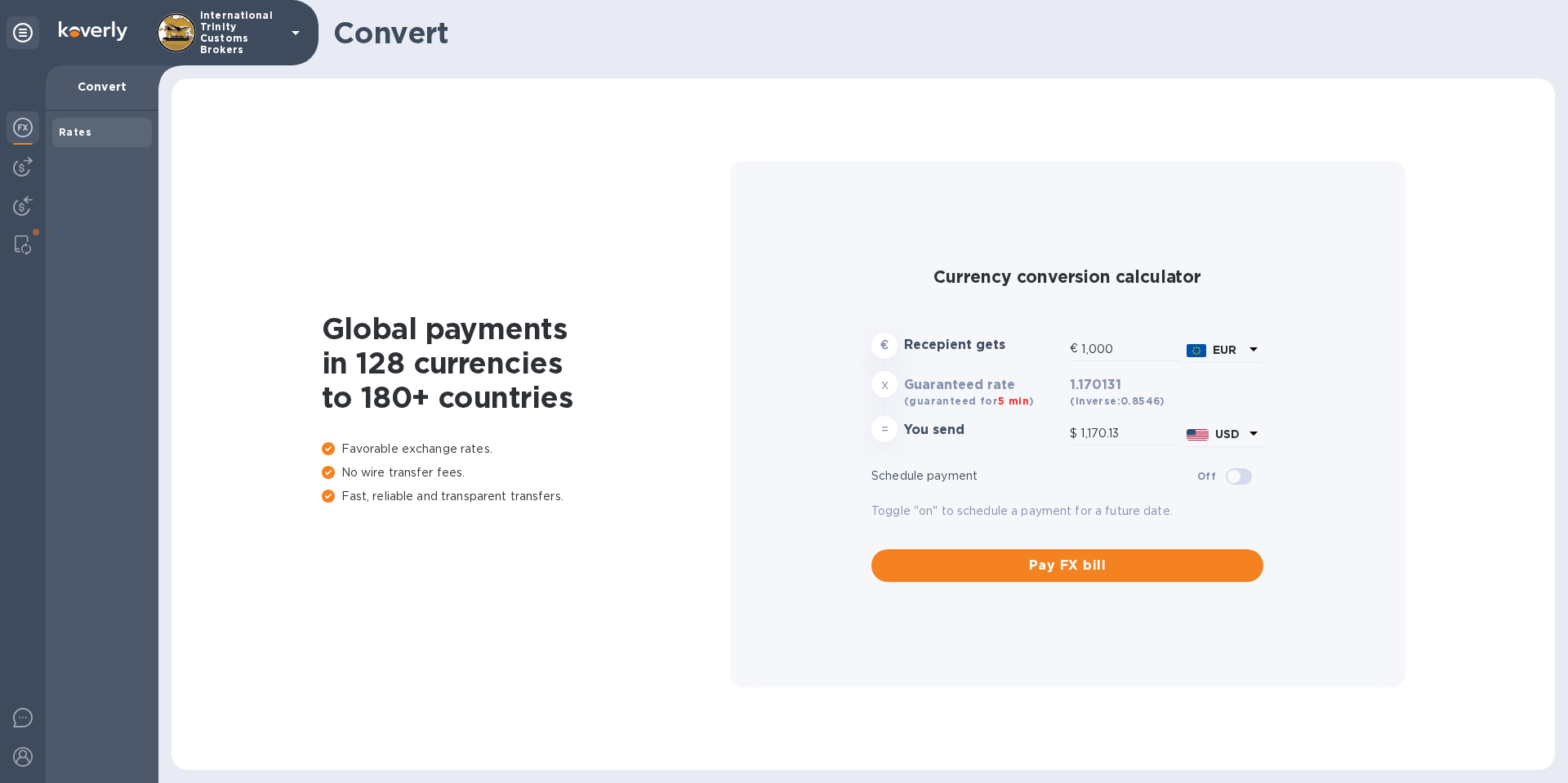
click at [297, 38] on icon at bounding box center [295, 32] width 20 height 20
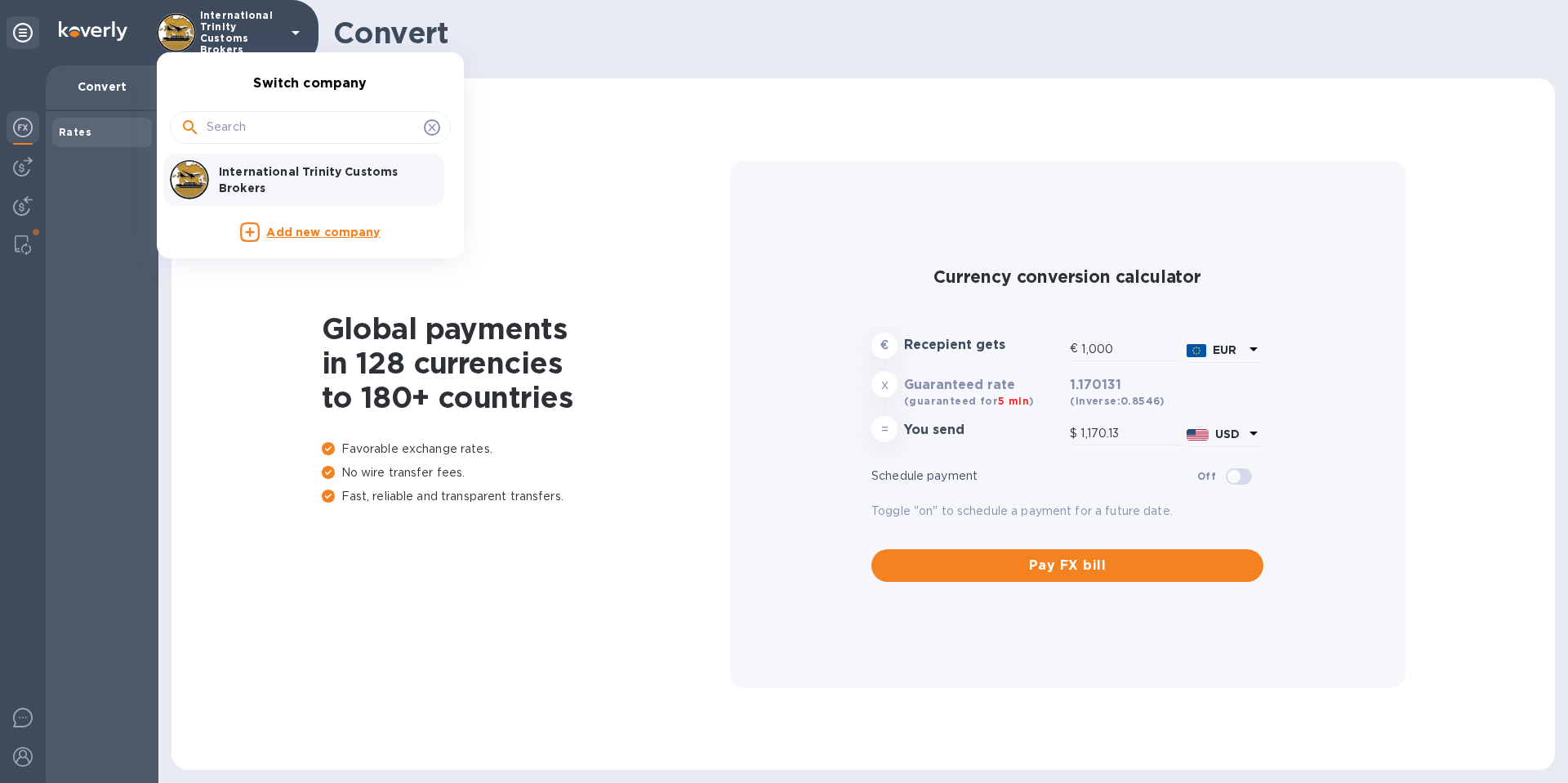
click at [260, 127] on input "text" at bounding box center [312, 127] width 211 height 25
type input "settings"
click at [433, 136] on div "settings" at bounding box center [310, 127] width 260 height 25
click at [433, 132] on icon at bounding box center [432, 127] width 13 height 13
click at [538, 244] on div at bounding box center [784, 392] width 1568 height 783
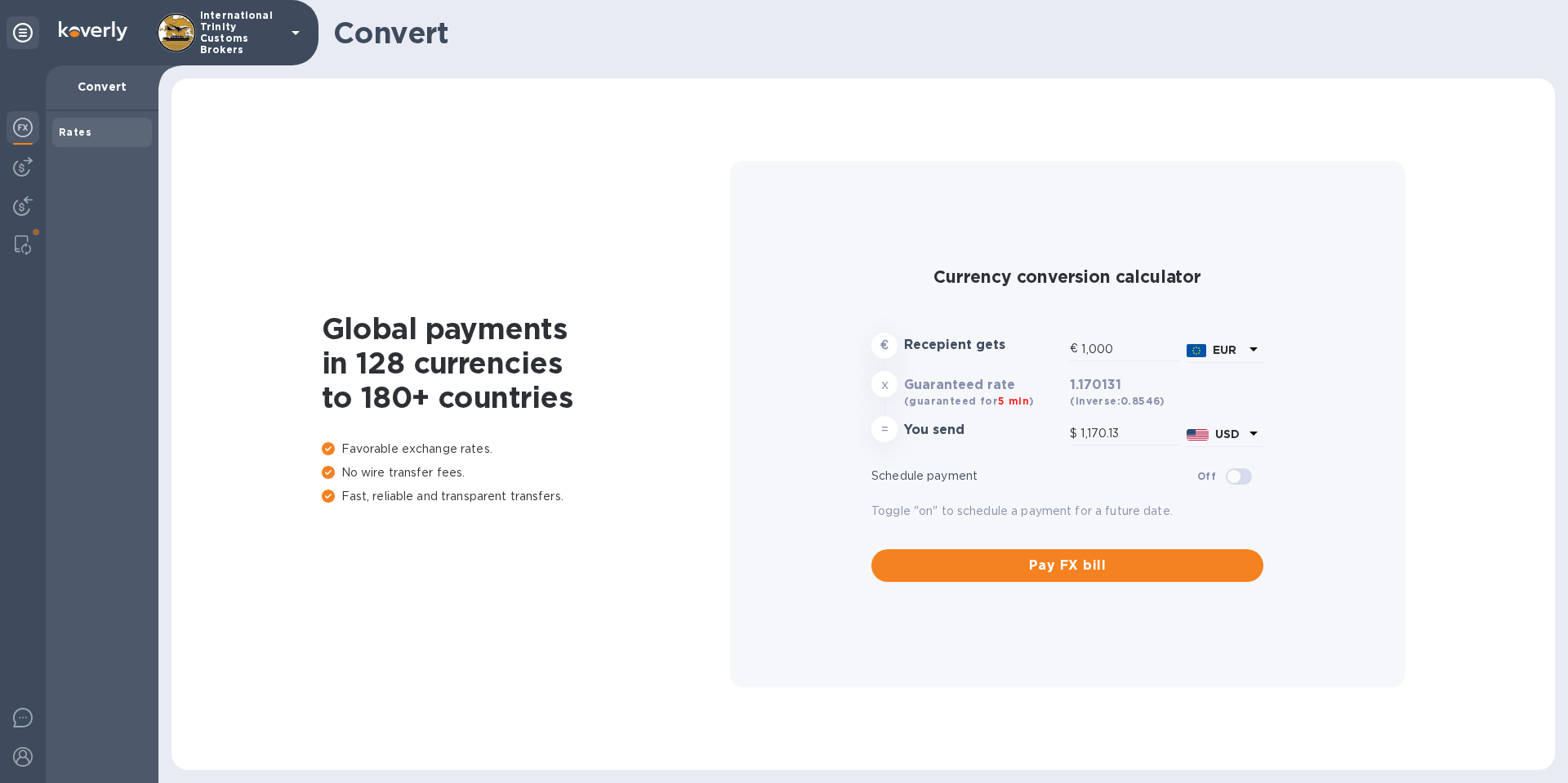
click at [28, 134] on img at bounding box center [22, 127] width 20 height 20
click at [26, 156] on img at bounding box center [22, 166] width 20 height 20
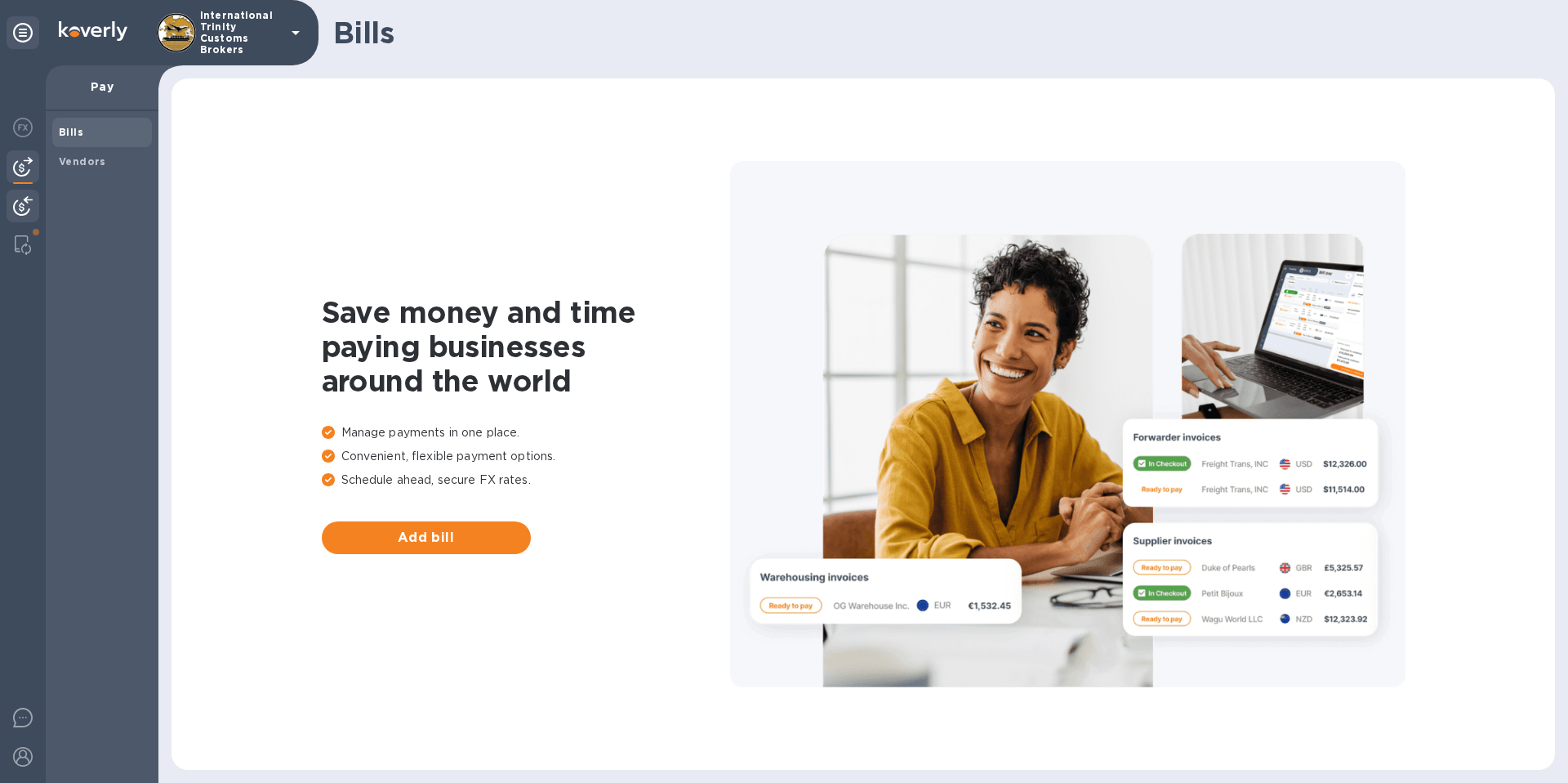
click at [25, 203] on img at bounding box center [22, 205] width 20 height 20
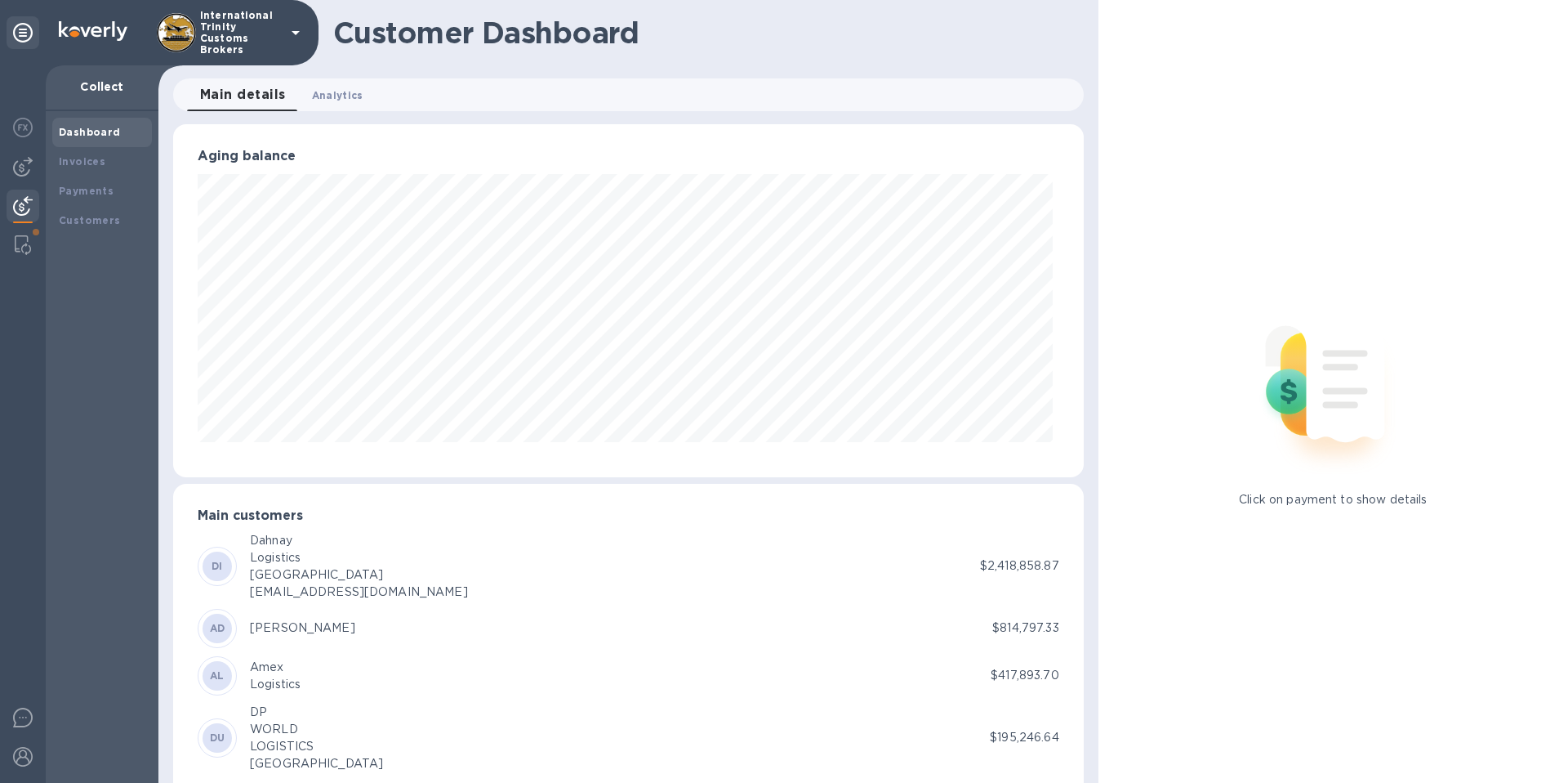
click at [331, 92] on span "Analytics 0" at bounding box center [338, 95] width 51 height 17
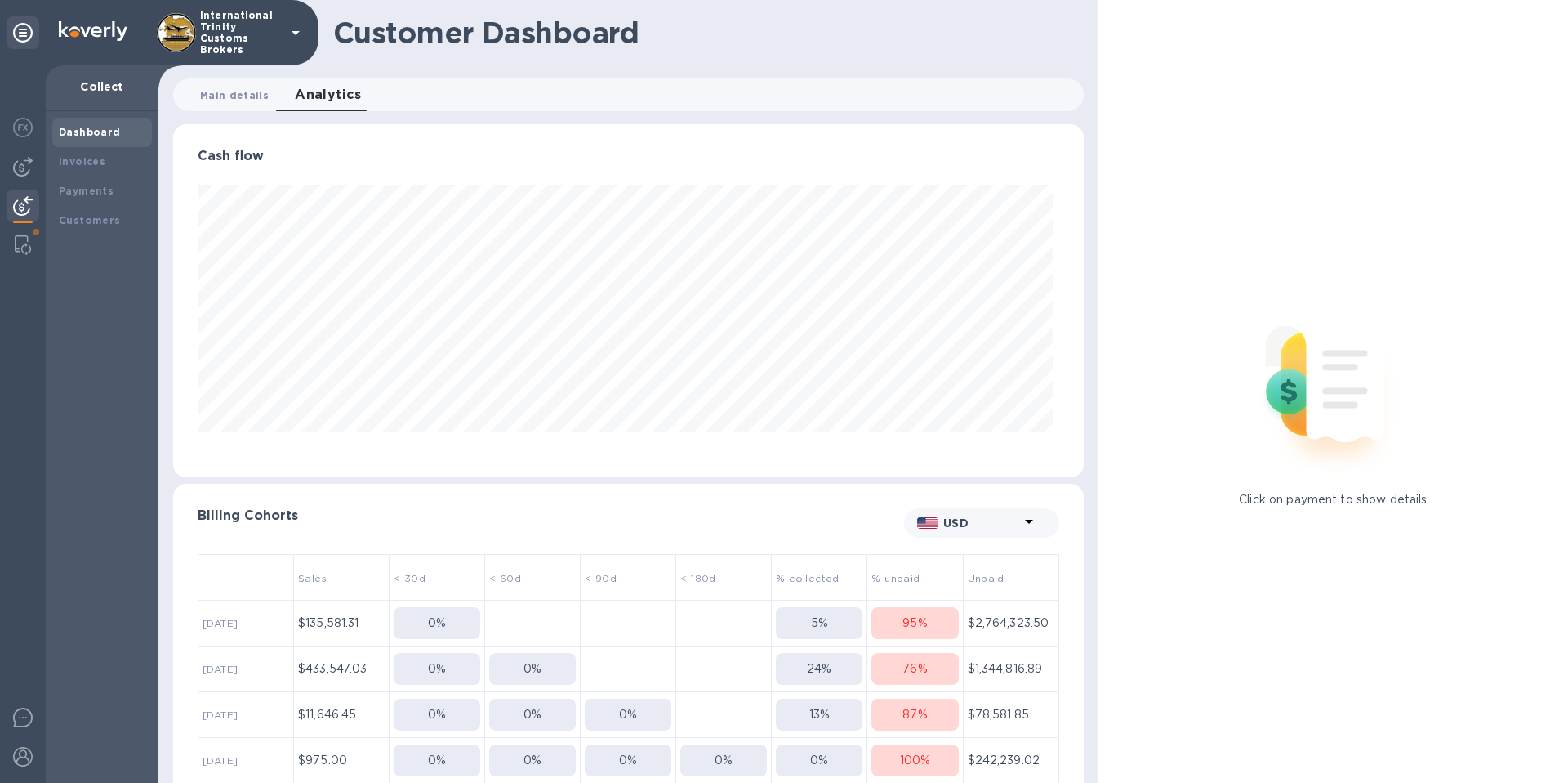
scroll to position [353, 903]
click at [243, 94] on span "Main details 0" at bounding box center [234, 95] width 68 height 17
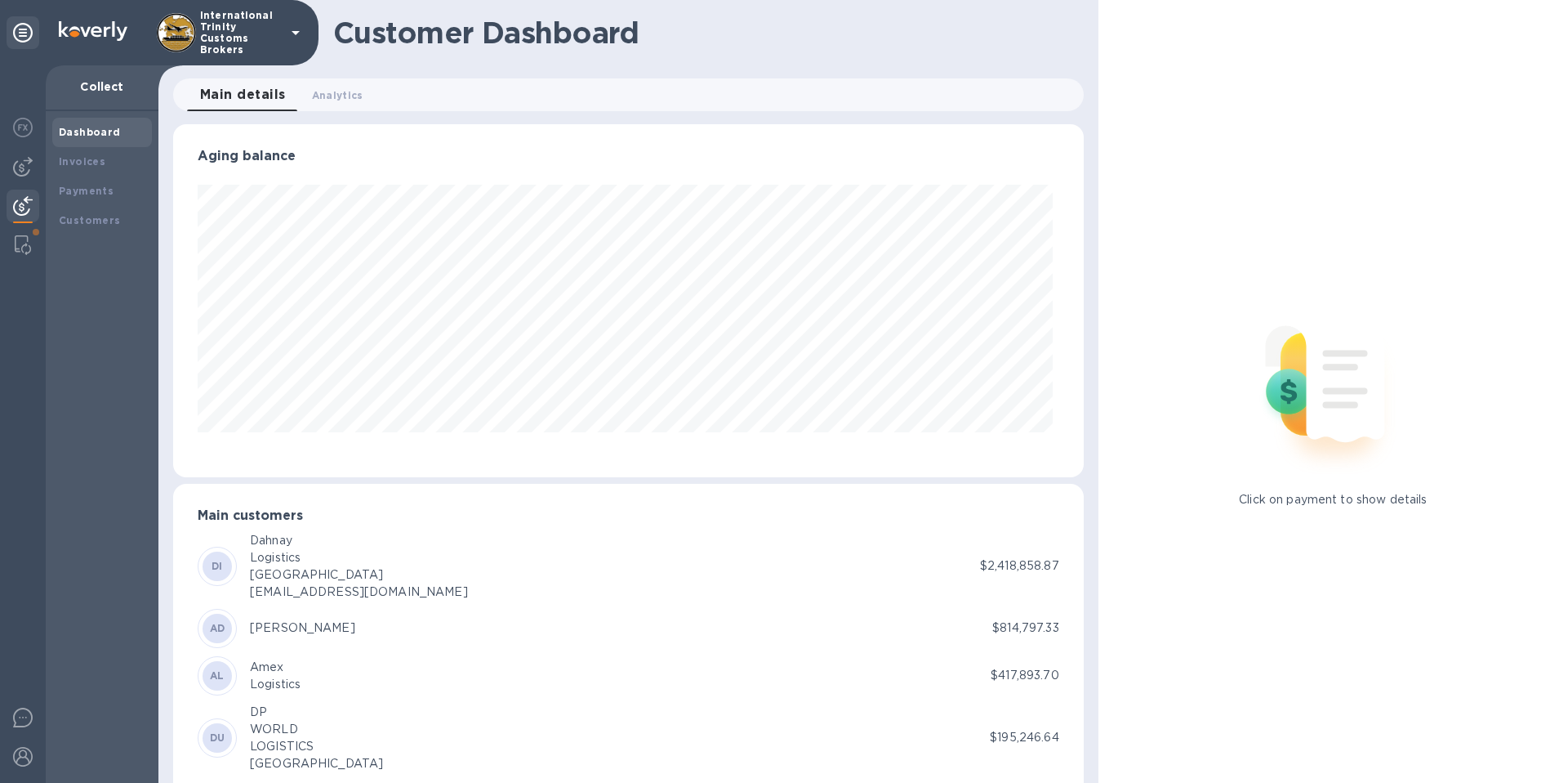
scroll to position [353, 903]
click at [31, 244] on div at bounding box center [23, 245] width 29 height 32
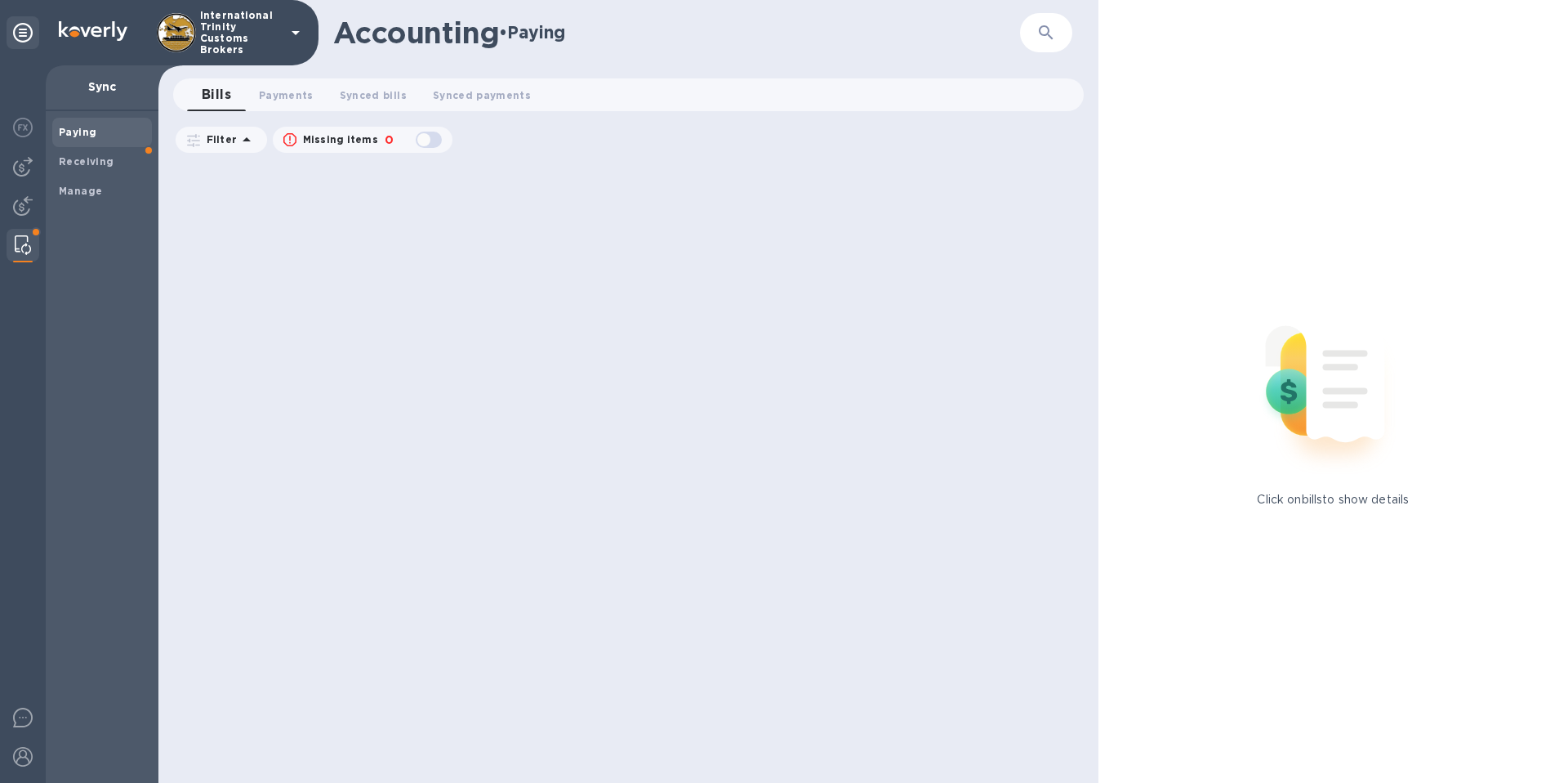
click at [243, 140] on icon at bounding box center [246, 139] width 20 height 20
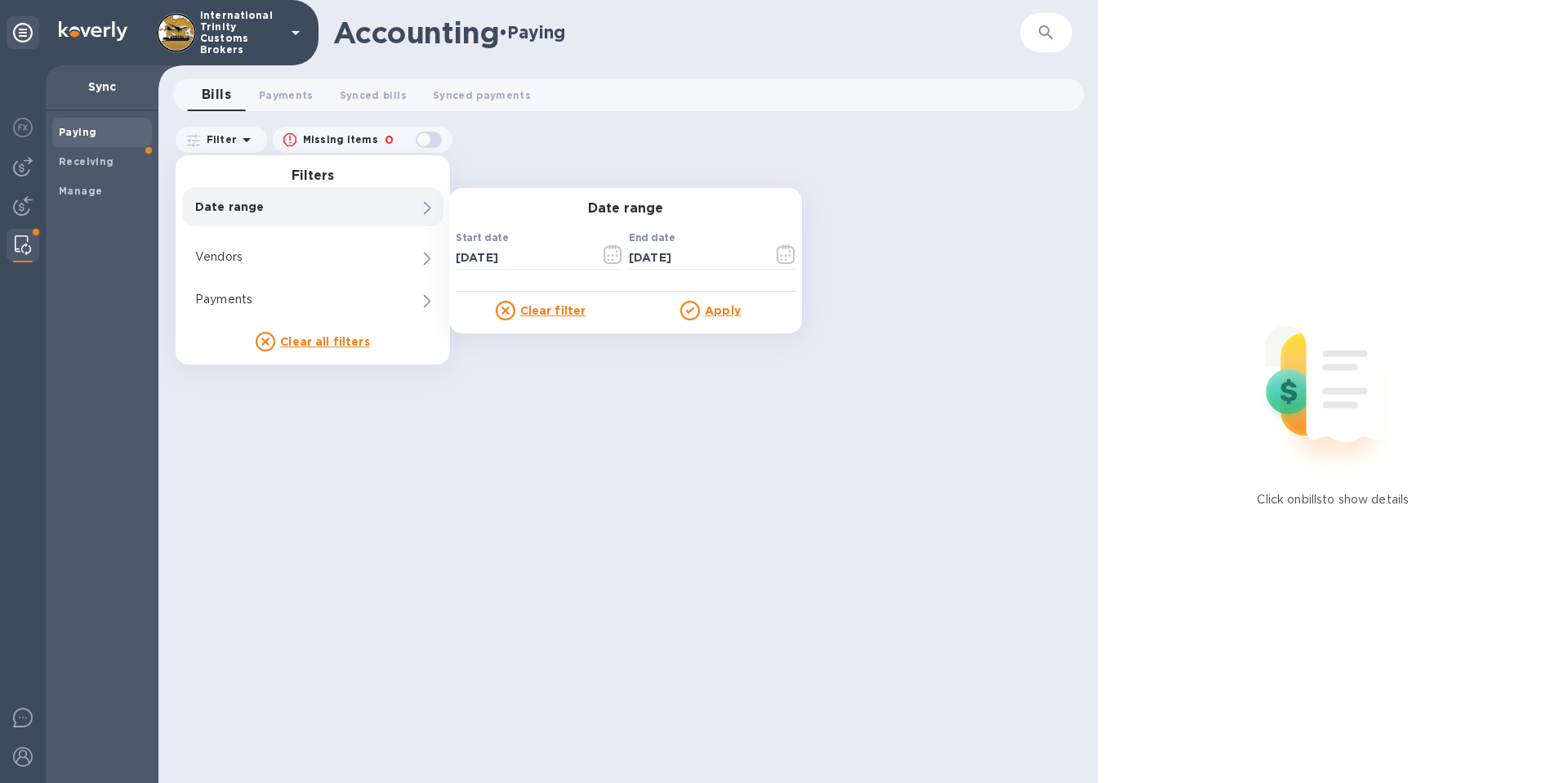
click at [100, 97] on div "Sync" at bounding box center [103, 88] width 113 height 46
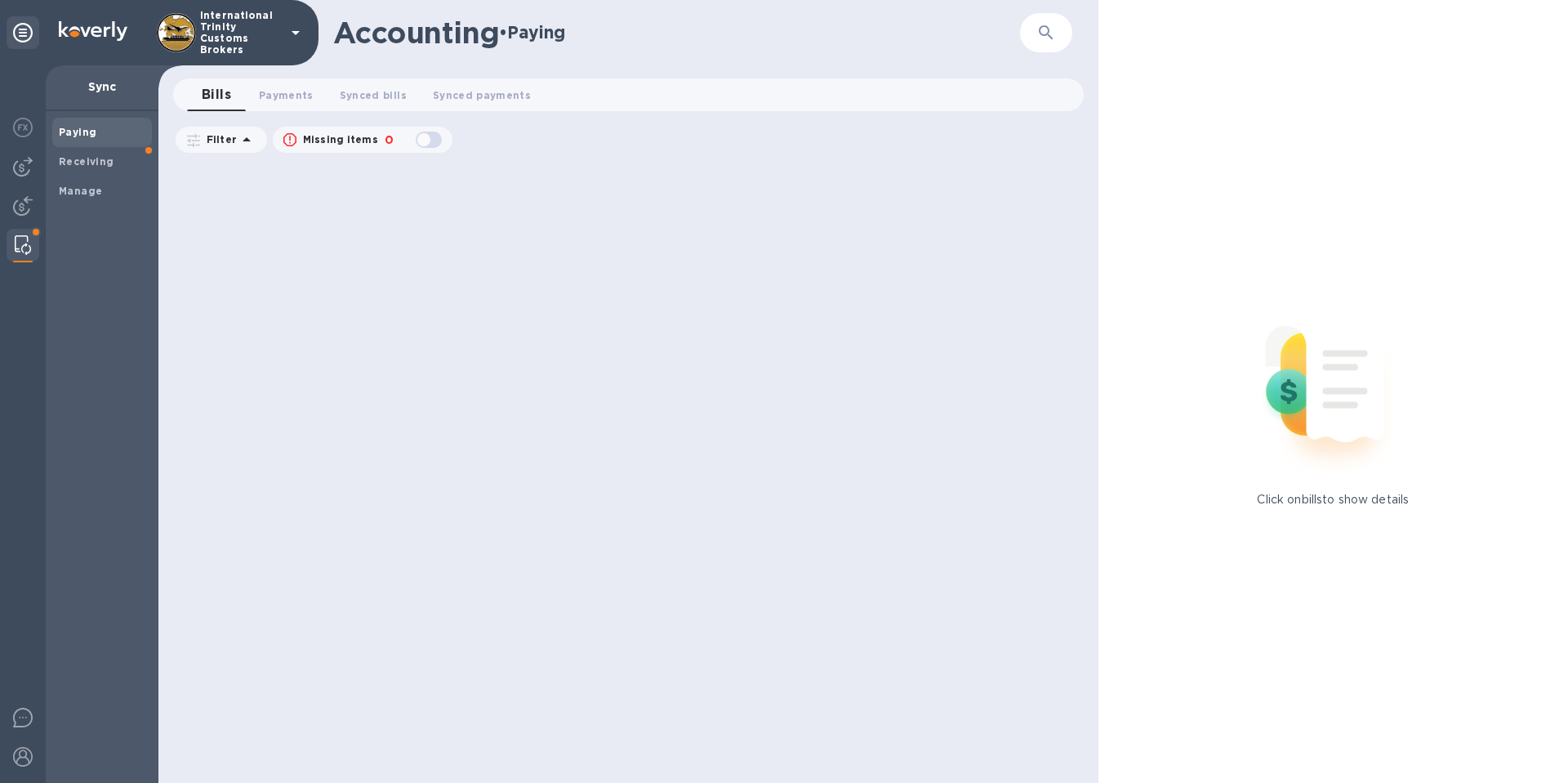
click at [1054, 23] on icon "button" at bounding box center [1046, 32] width 20 height 20
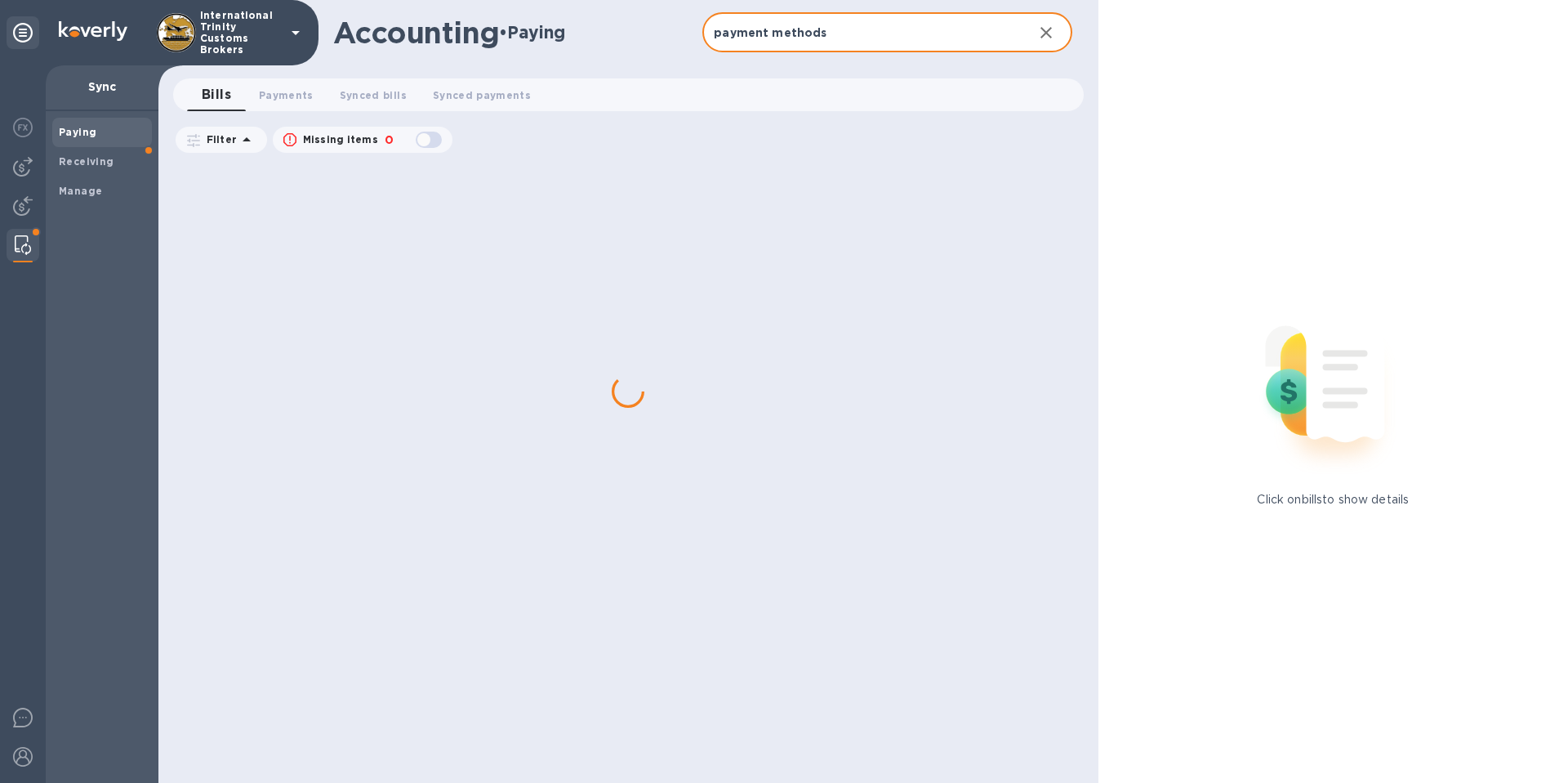
type input "payment methods"
click at [849, 28] on input "payment methods" at bounding box center [860, 32] width 317 height 40
click at [248, 141] on icon at bounding box center [246, 139] width 20 height 20
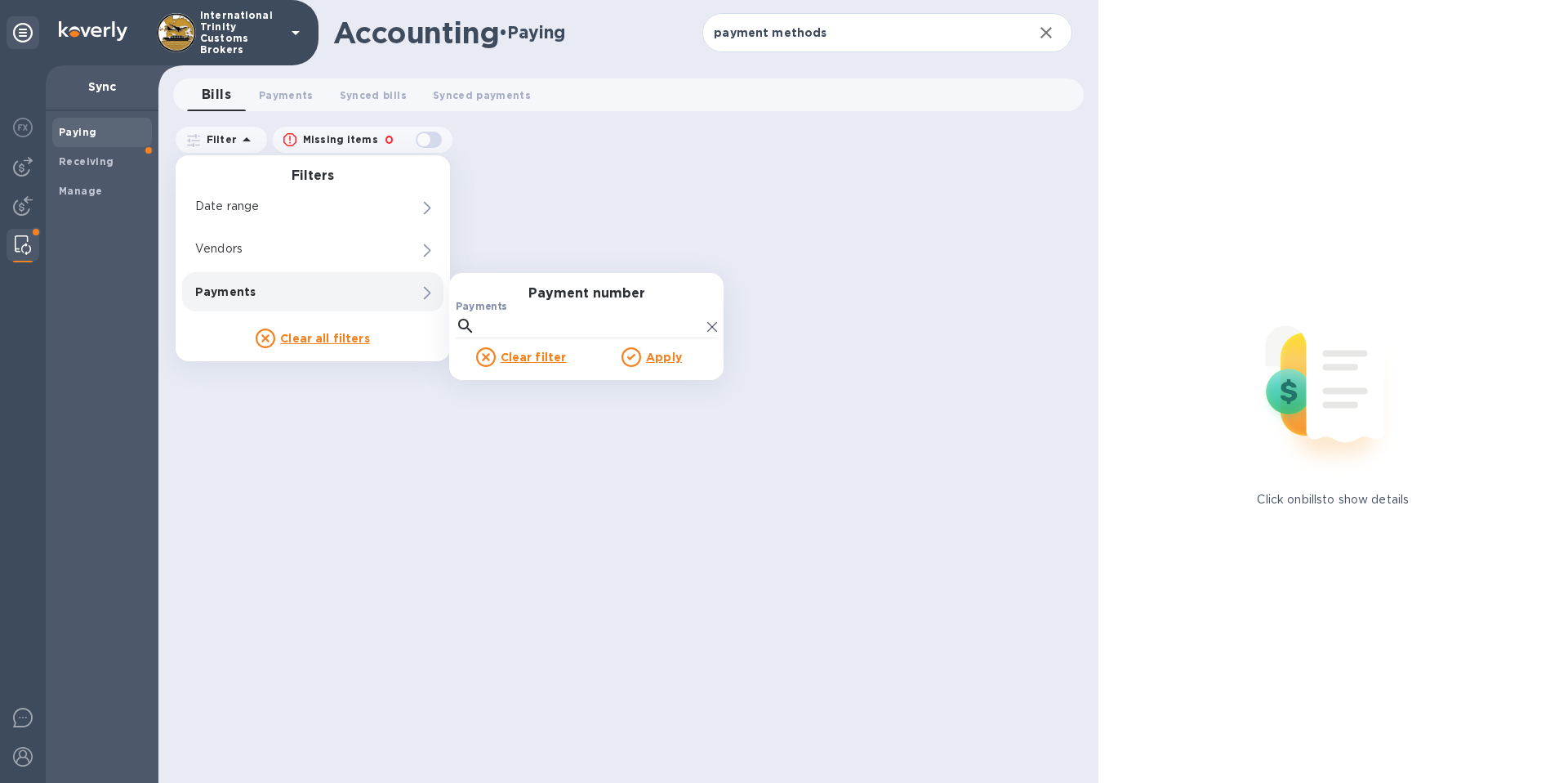
drag, startPoint x: 220, startPoint y: 372, endPoint x: 211, endPoint y: 360, distance: 15.0
click at [220, 372] on div at bounding box center [631, 472] width 919 height 621
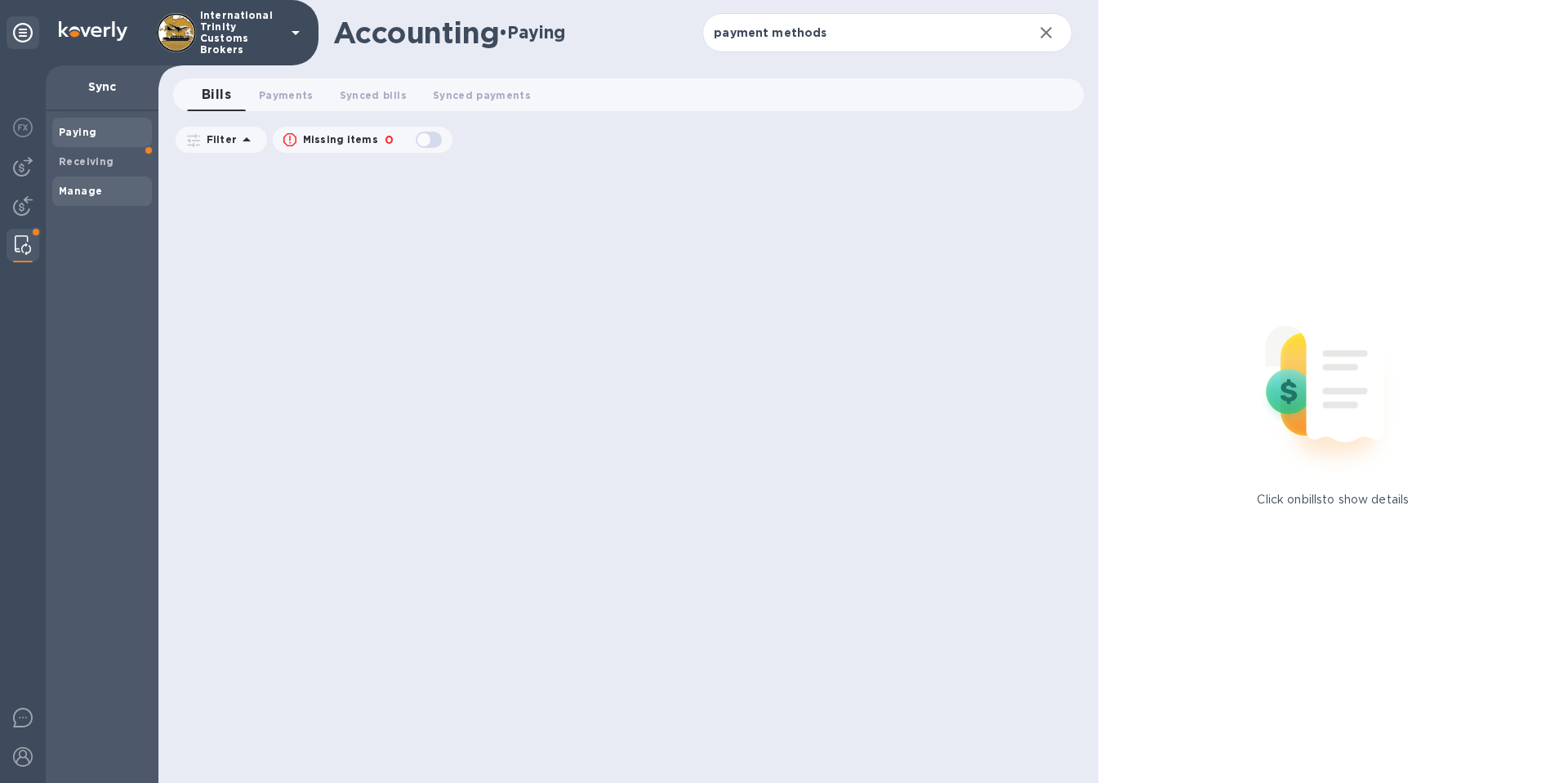
click at [92, 189] on b "Manage" at bounding box center [80, 191] width 44 height 12
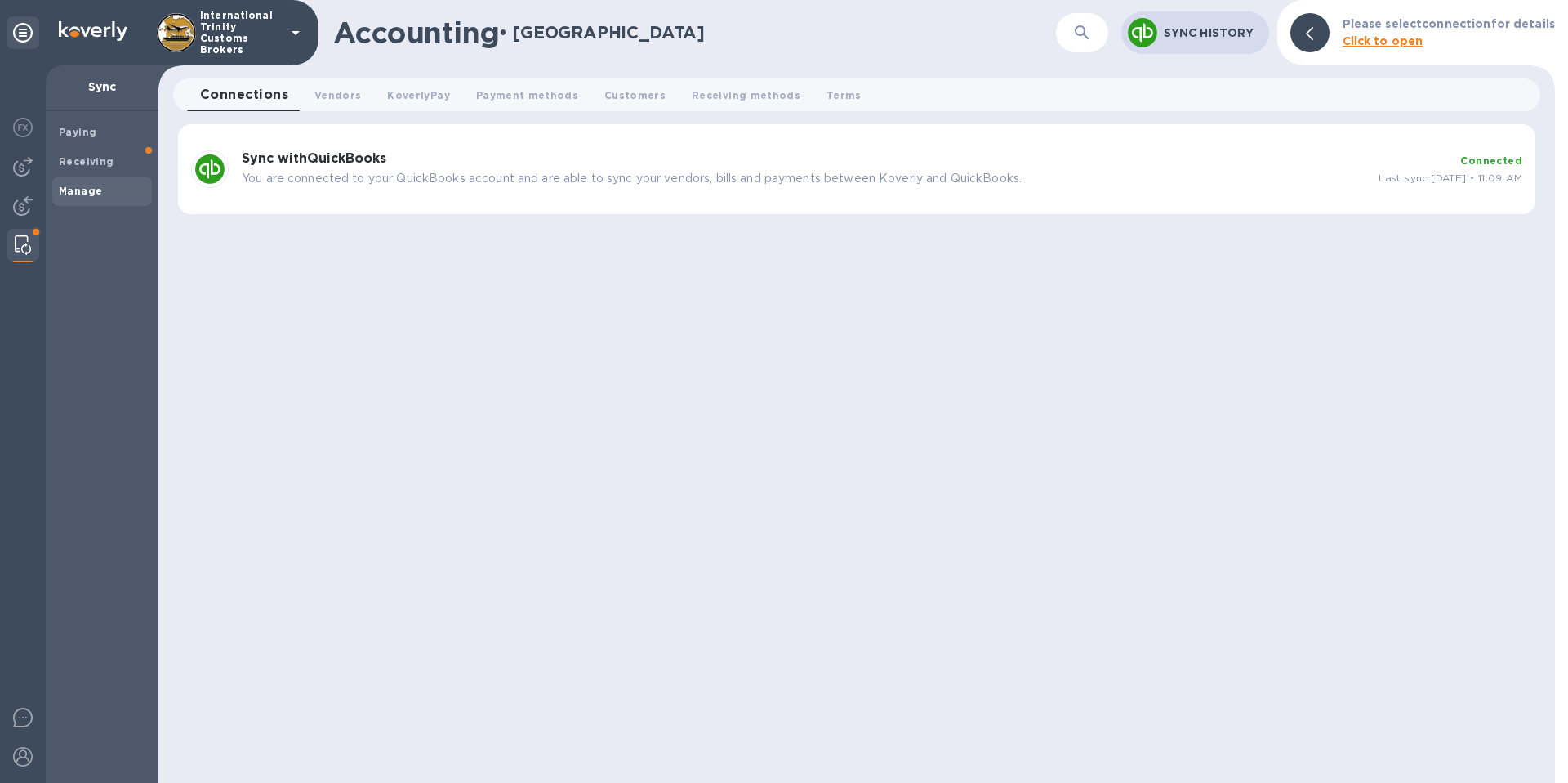
click at [332, 162] on b "Sync with QuickBooks" at bounding box center [314, 158] width 144 height 15
